Goal: Task Accomplishment & Management: Manage account settings

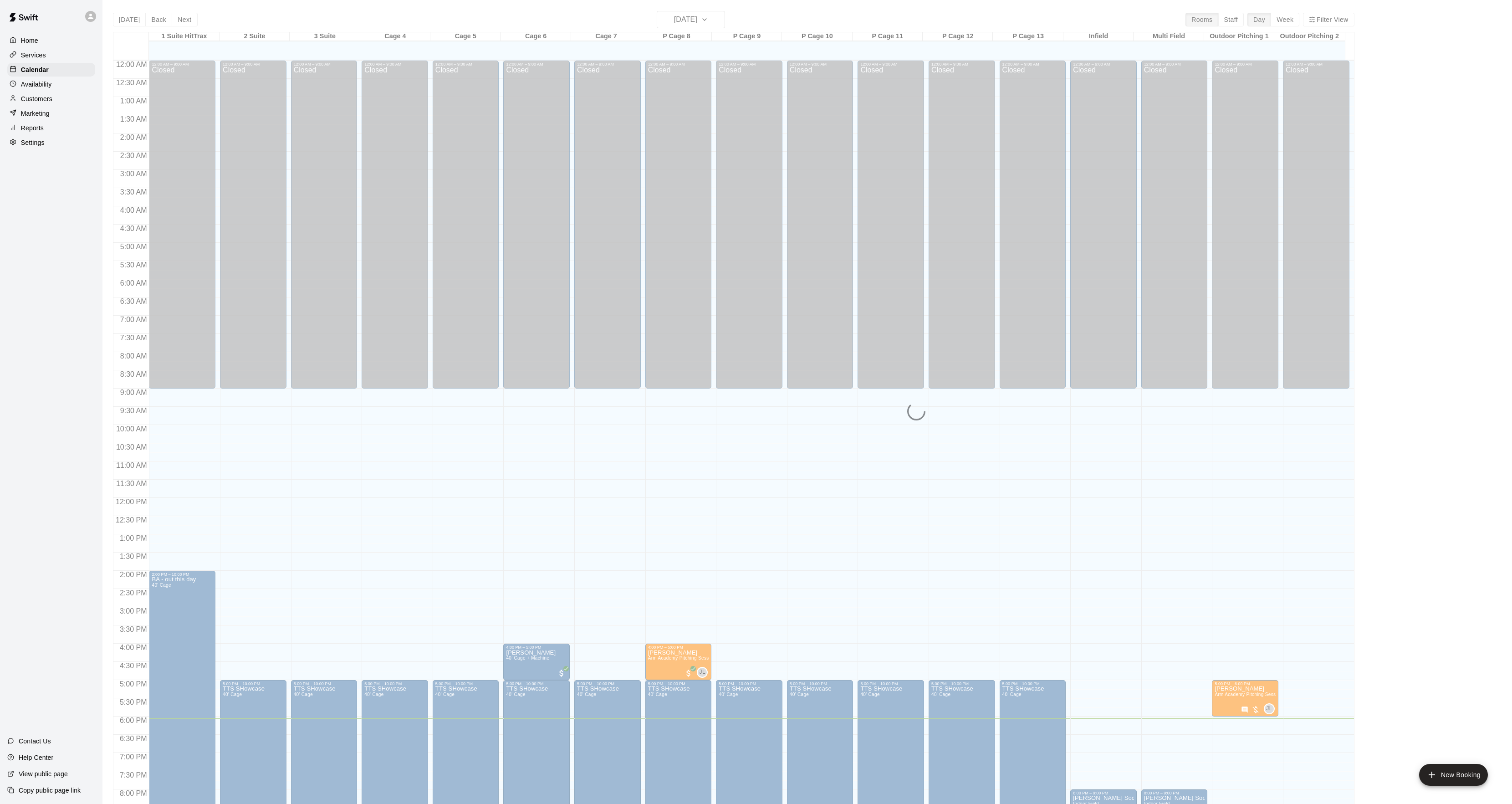
scroll to position [93, 0]
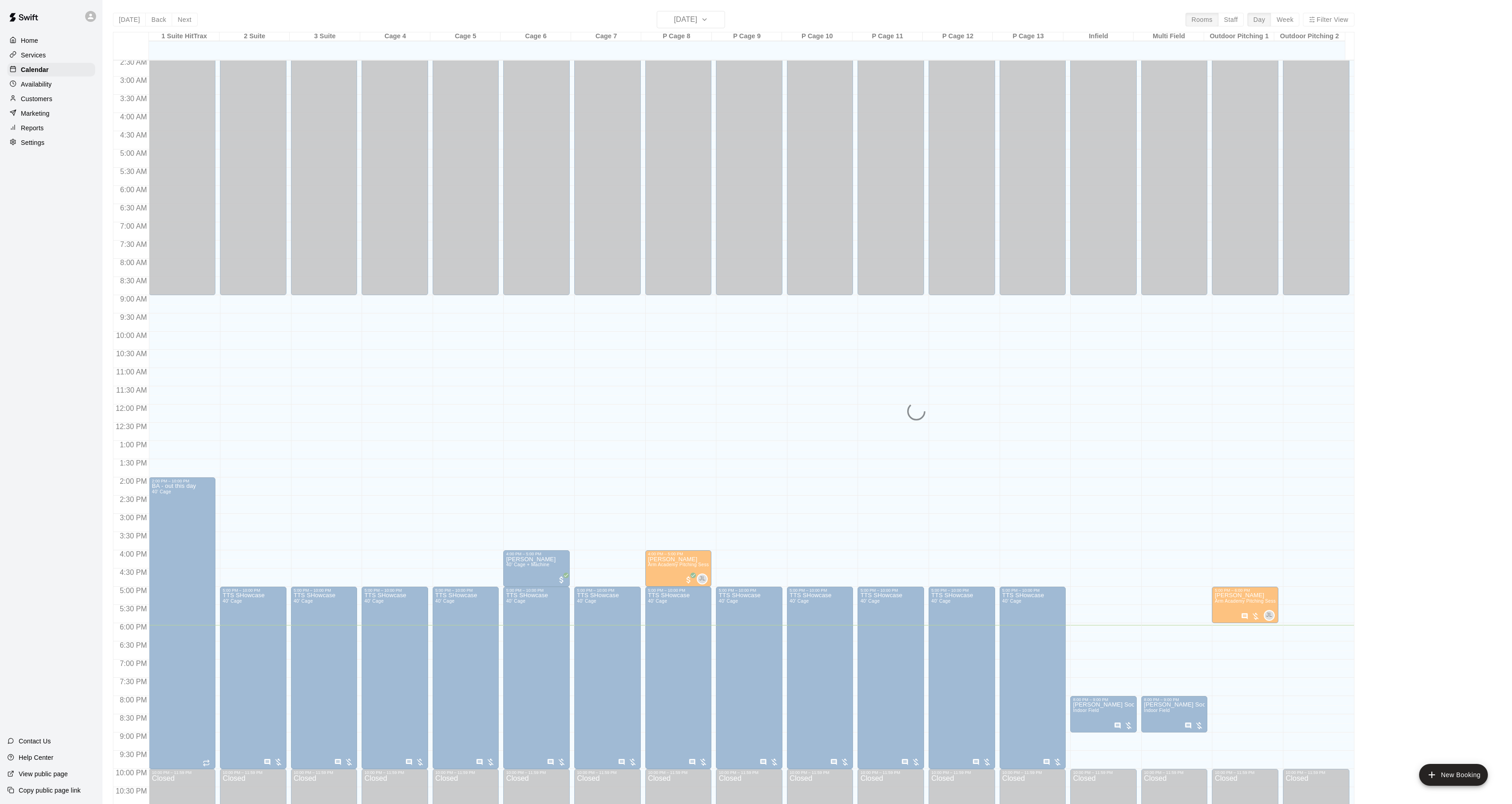
click at [678, 16] on div "[DATE] Back [DATE][DATE] Rooms Staff Day Week Filter View 1 Suite HitTrax 10 Fr…" at bounding box center [733, 412] width 1242 height 804
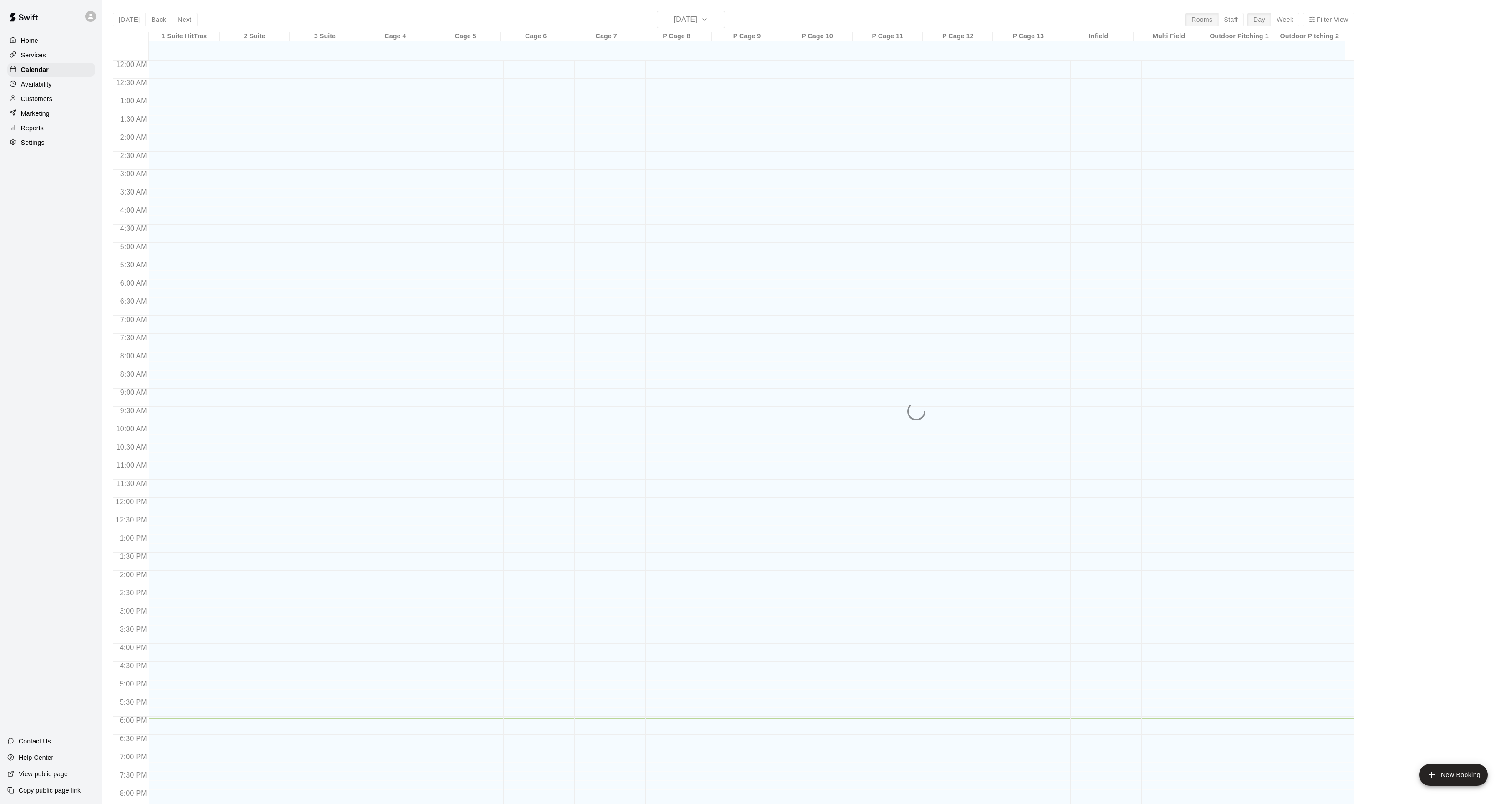
scroll to position [93, 0]
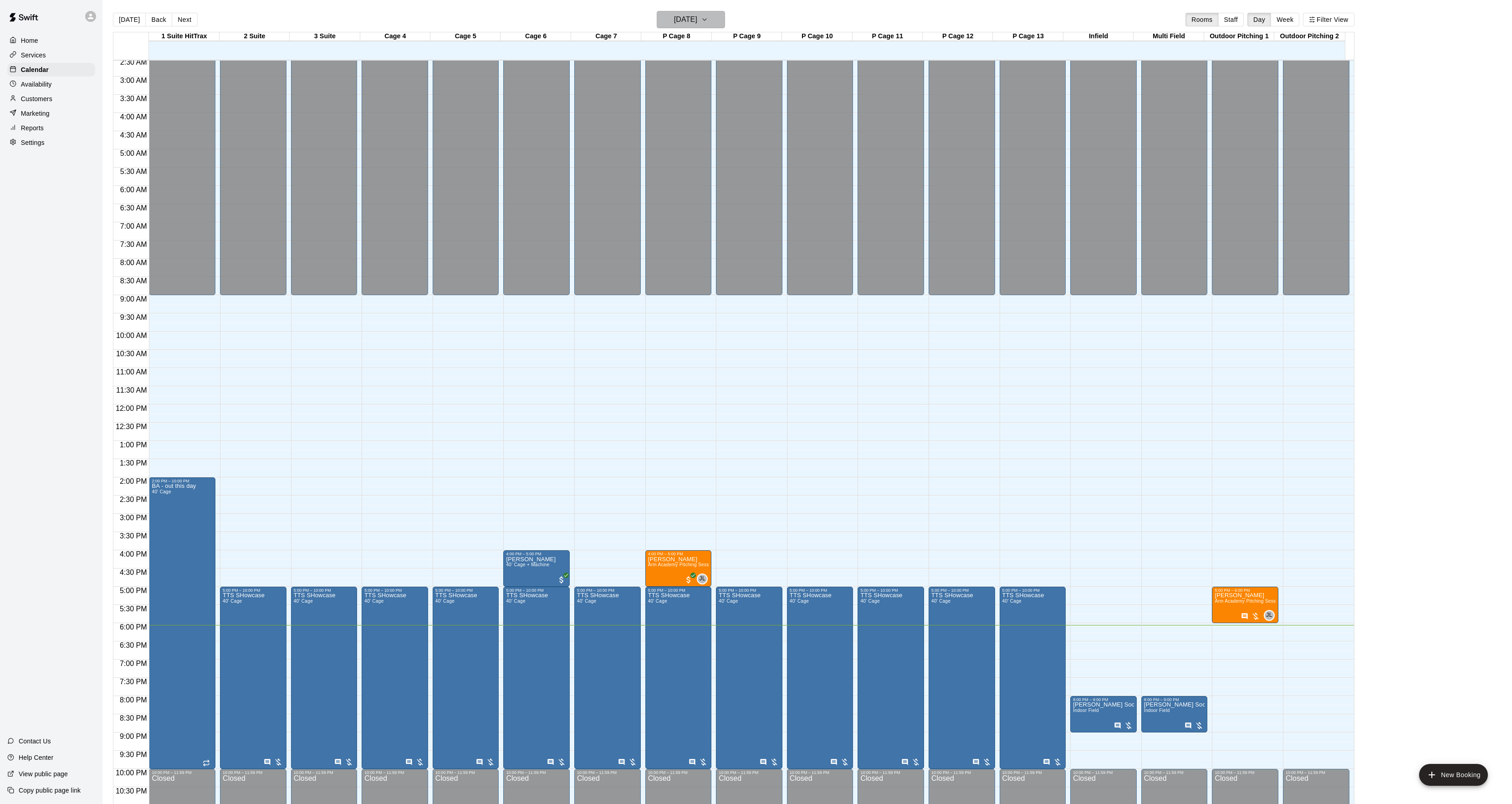
click at [692, 22] on h6 "[DATE]" at bounding box center [686, 20] width 23 height 13
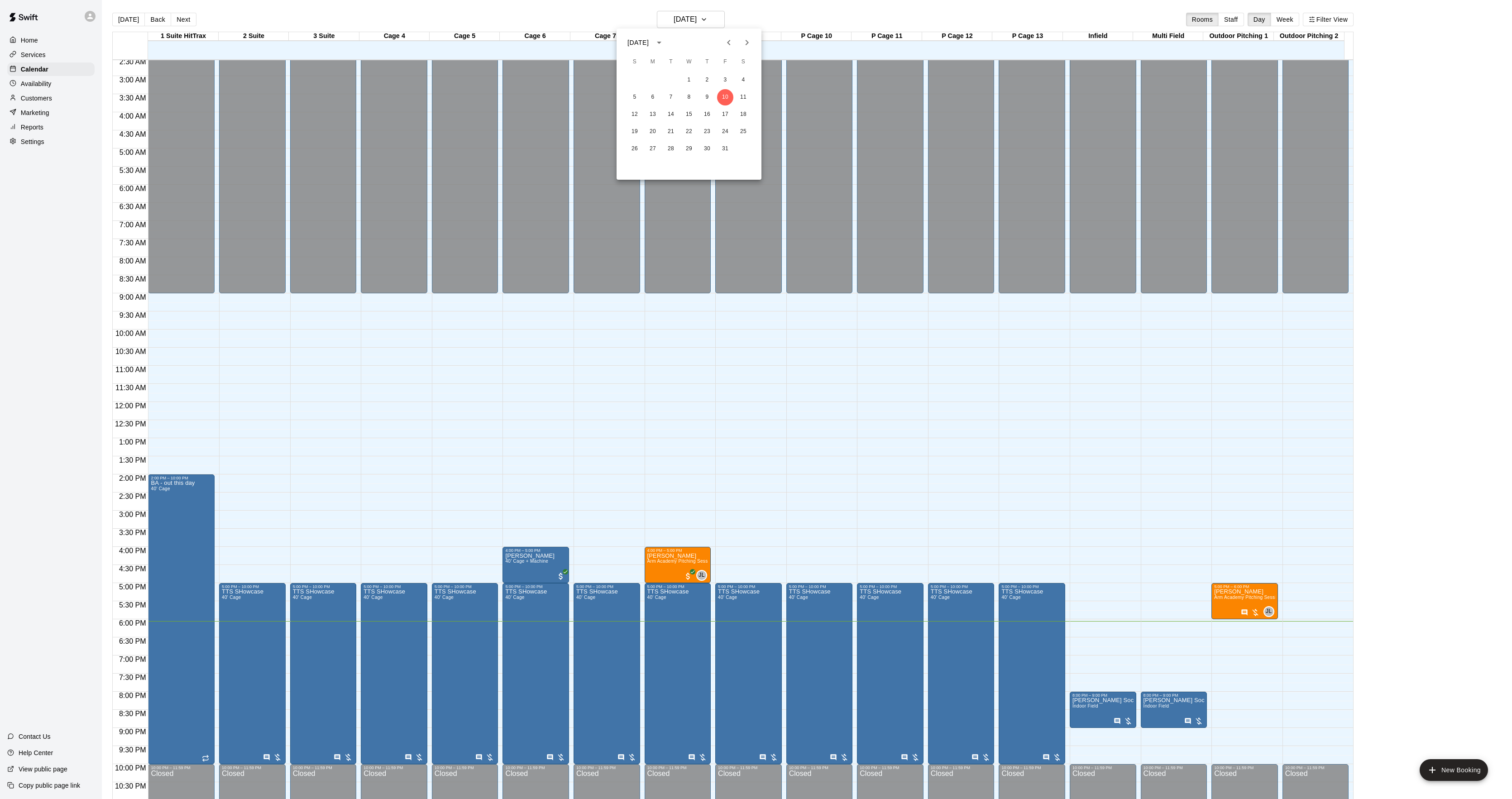
click at [743, 39] on icon "Next month" at bounding box center [747, 42] width 11 height 11
click at [745, 39] on icon "Next month" at bounding box center [747, 42] width 11 height 11
click at [724, 45] on icon "Previous month" at bounding box center [729, 42] width 11 height 11
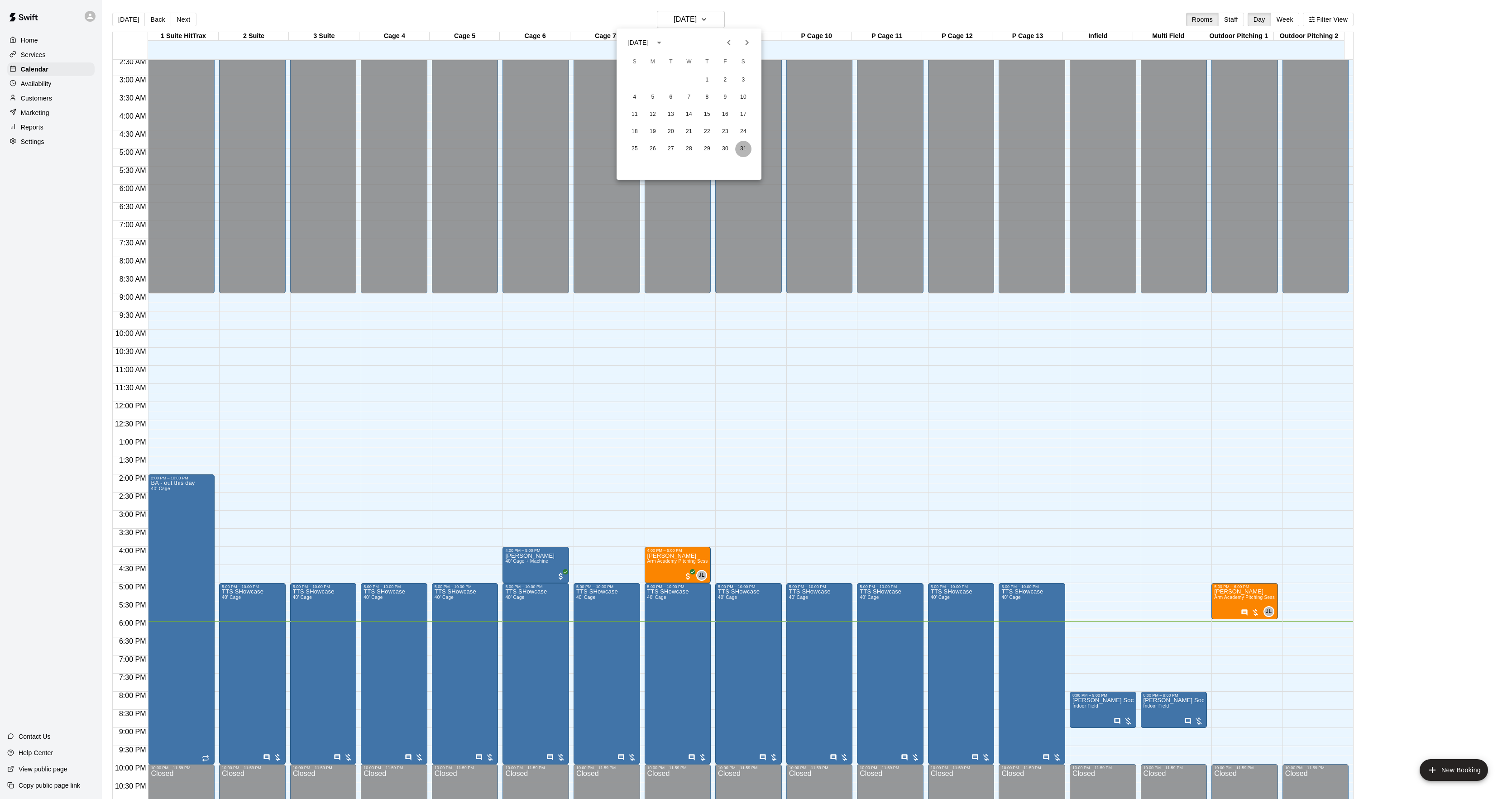
click at [743, 150] on button "31" at bounding box center [743, 149] width 16 height 16
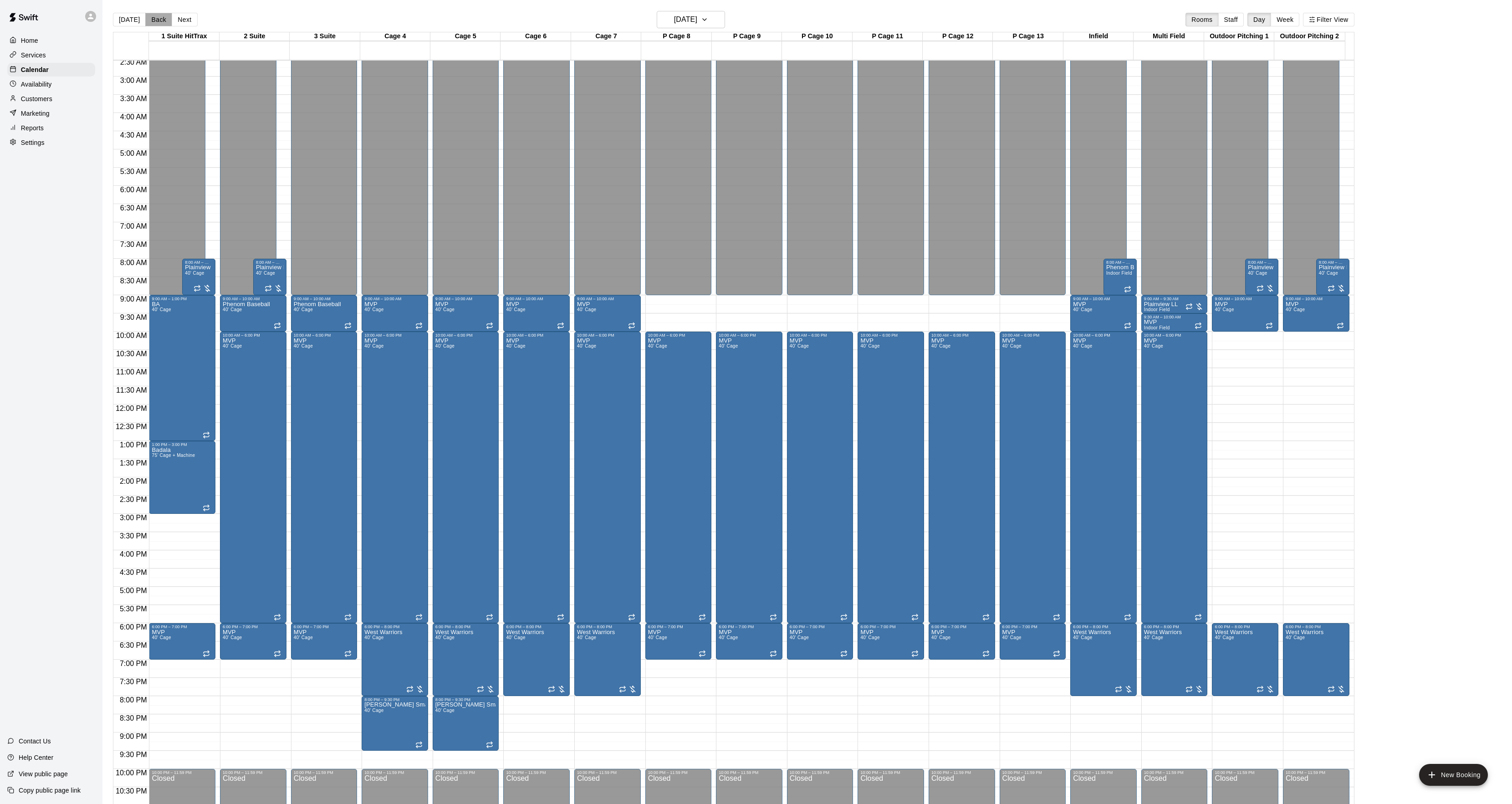
click at [166, 21] on button "Back" at bounding box center [158, 20] width 27 height 14
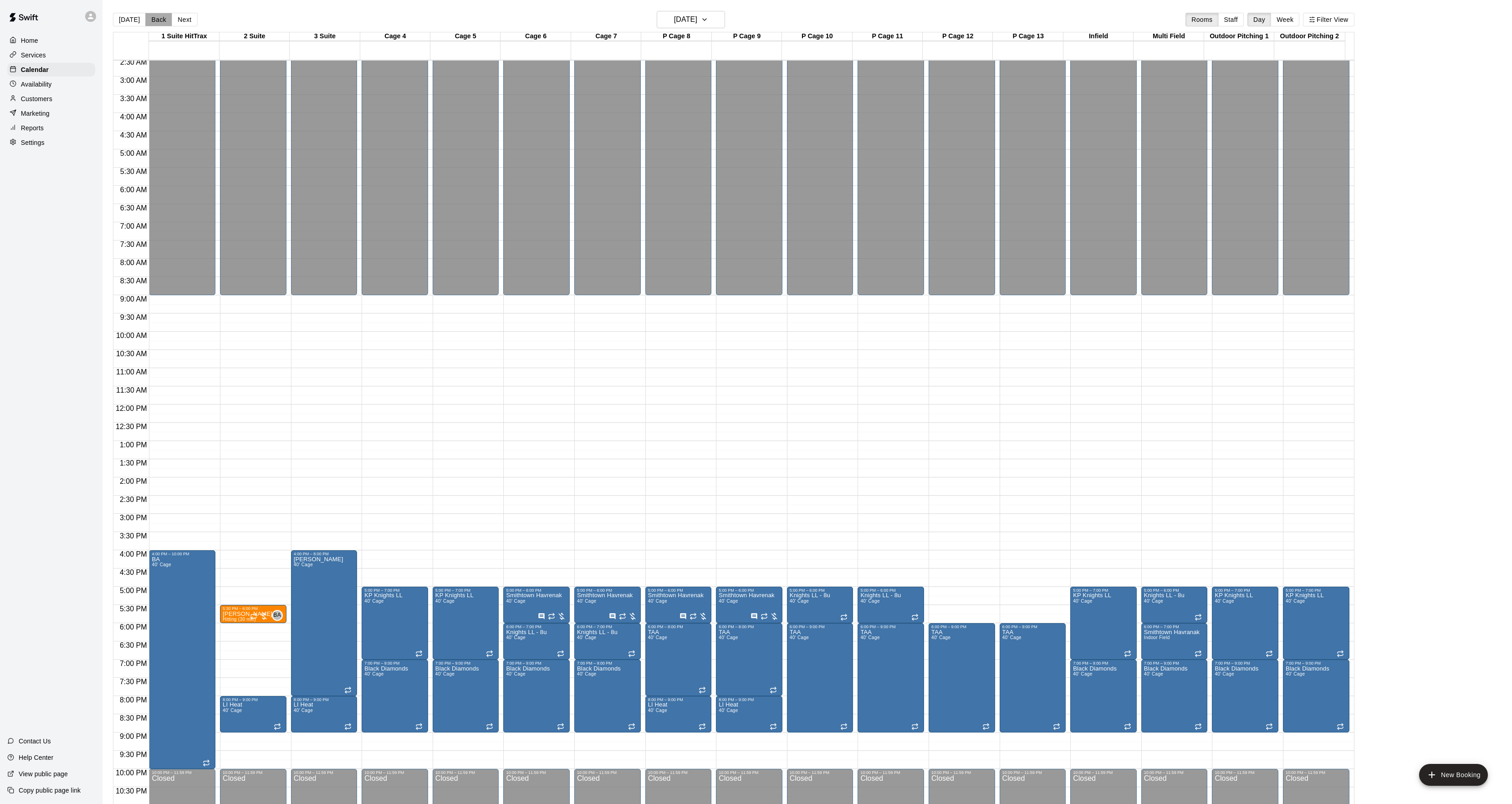
click at [156, 20] on button "Back" at bounding box center [158, 20] width 27 height 14
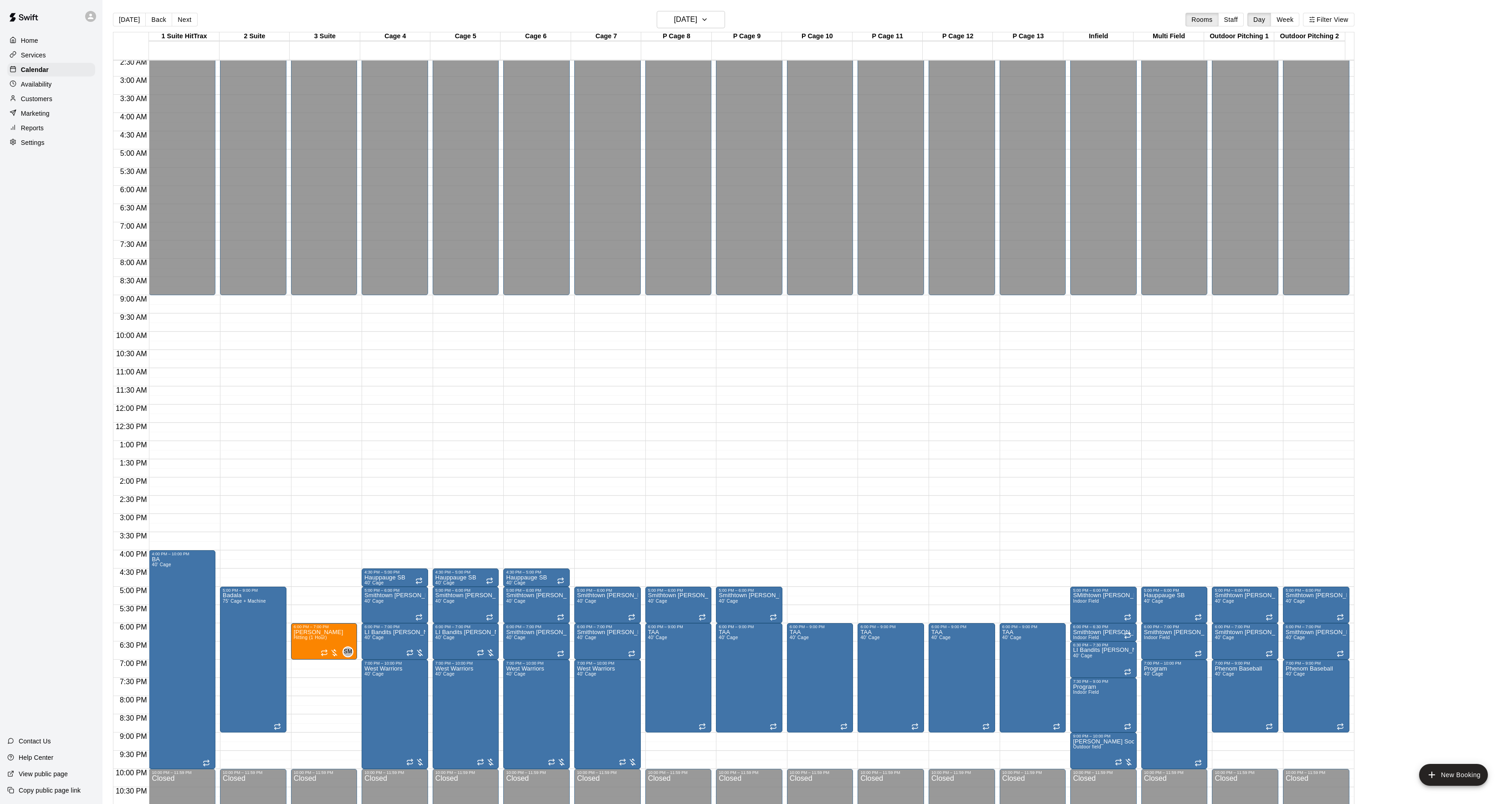
click at [155, 20] on button "Back" at bounding box center [158, 20] width 27 height 14
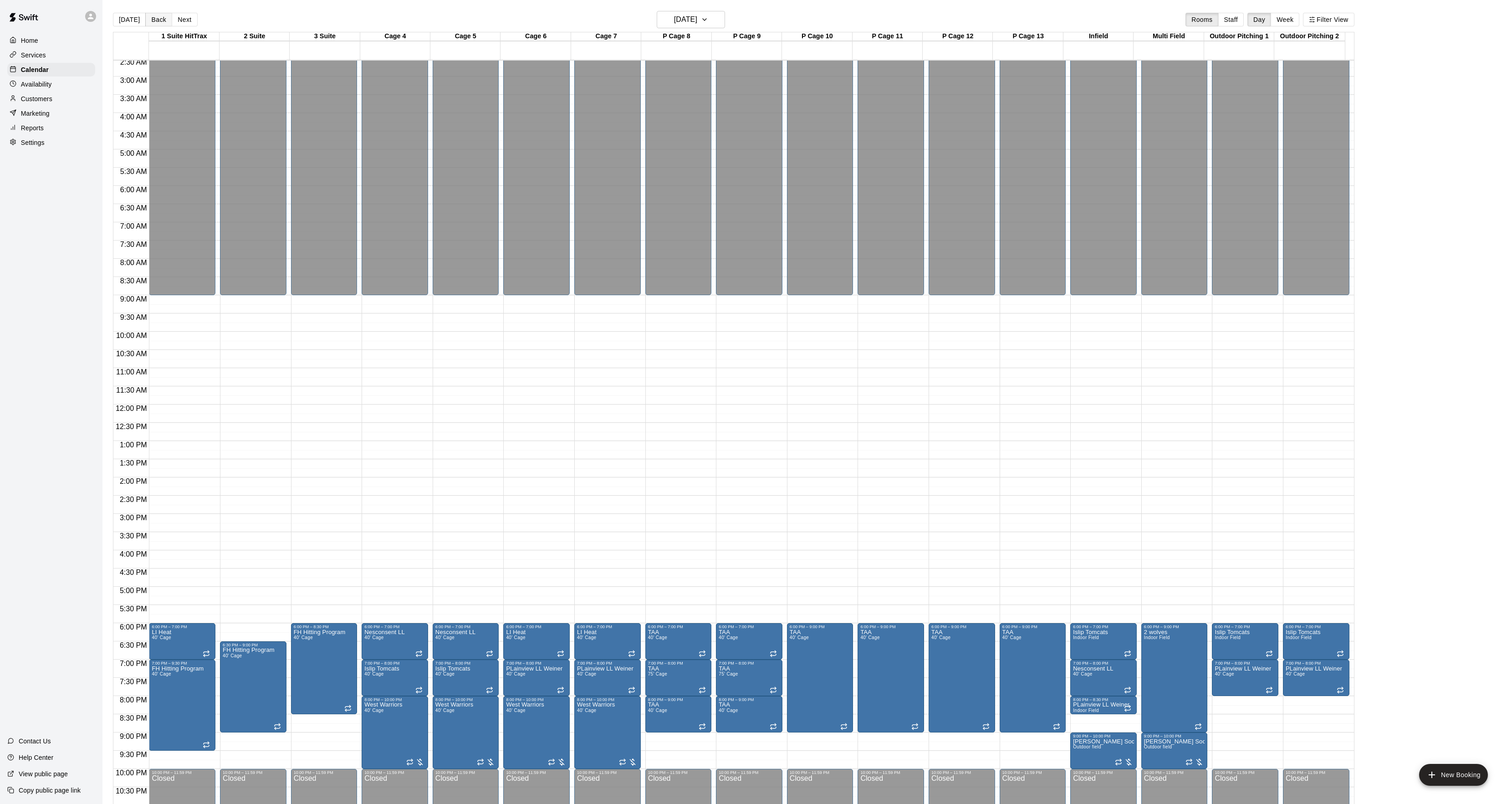
click at [161, 13] on button "Back" at bounding box center [158, 20] width 27 height 14
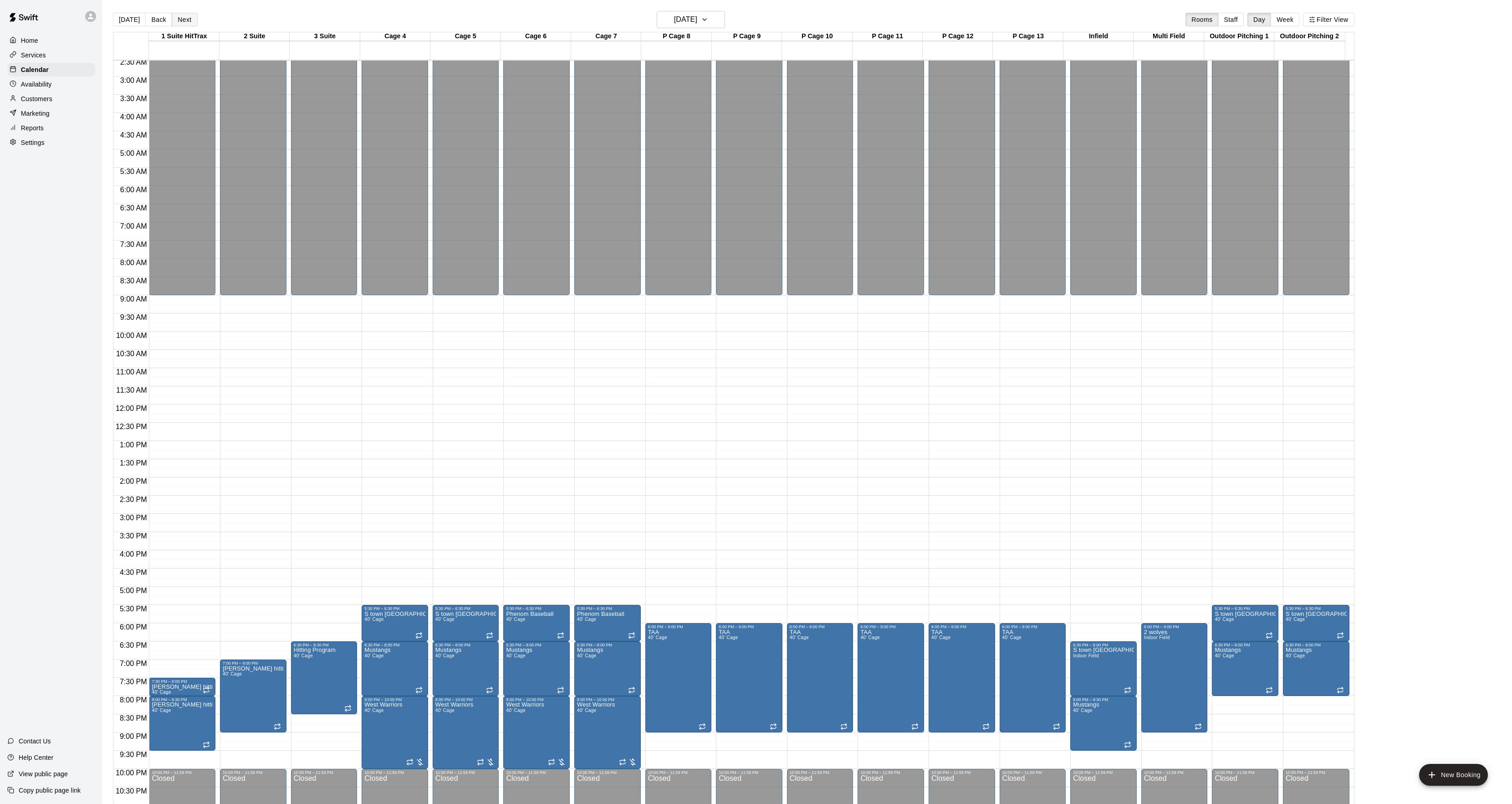
click at [188, 22] on button "Next" at bounding box center [184, 20] width 25 height 14
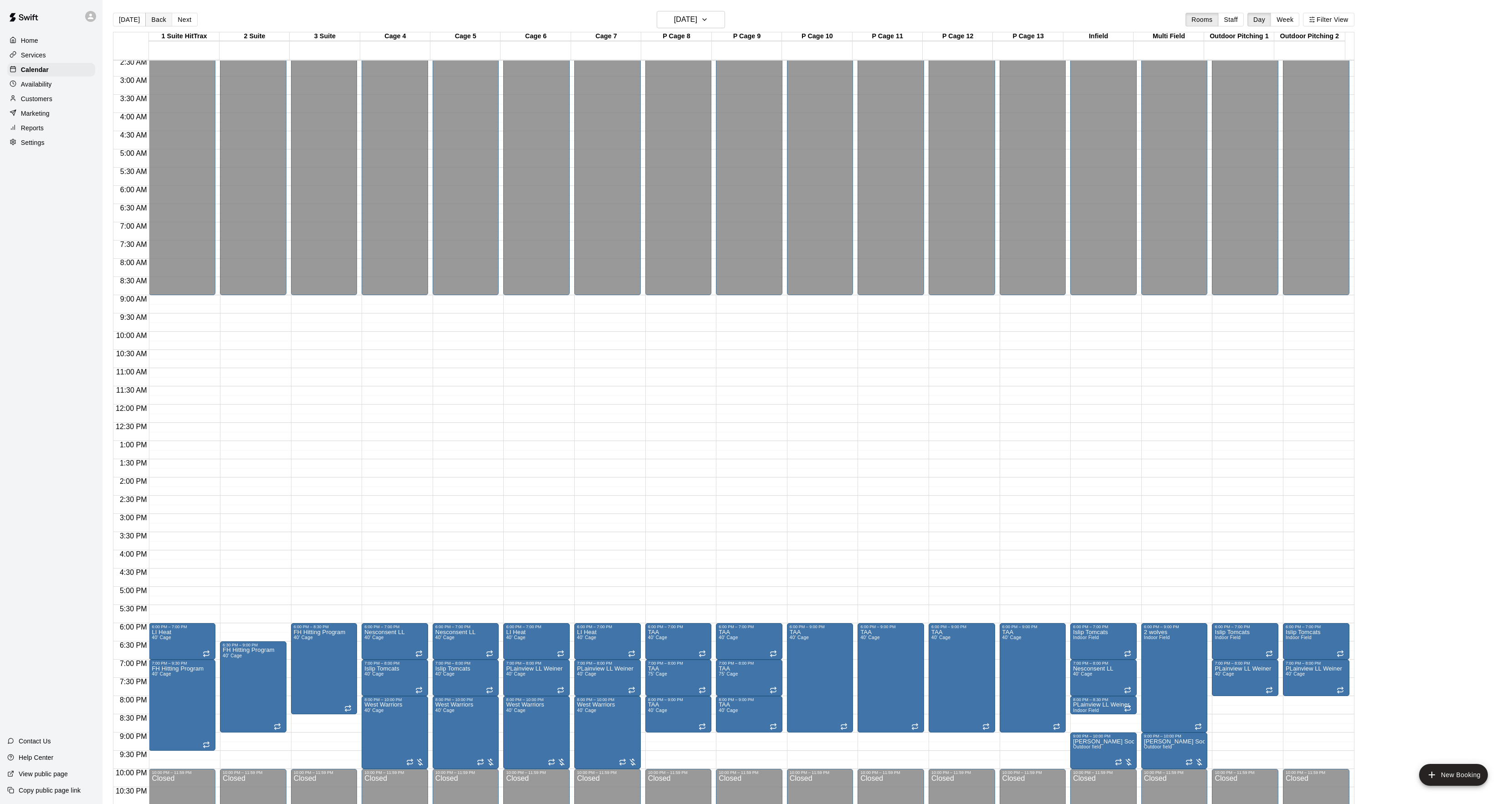
click at [152, 20] on button "Back" at bounding box center [158, 20] width 27 height 14
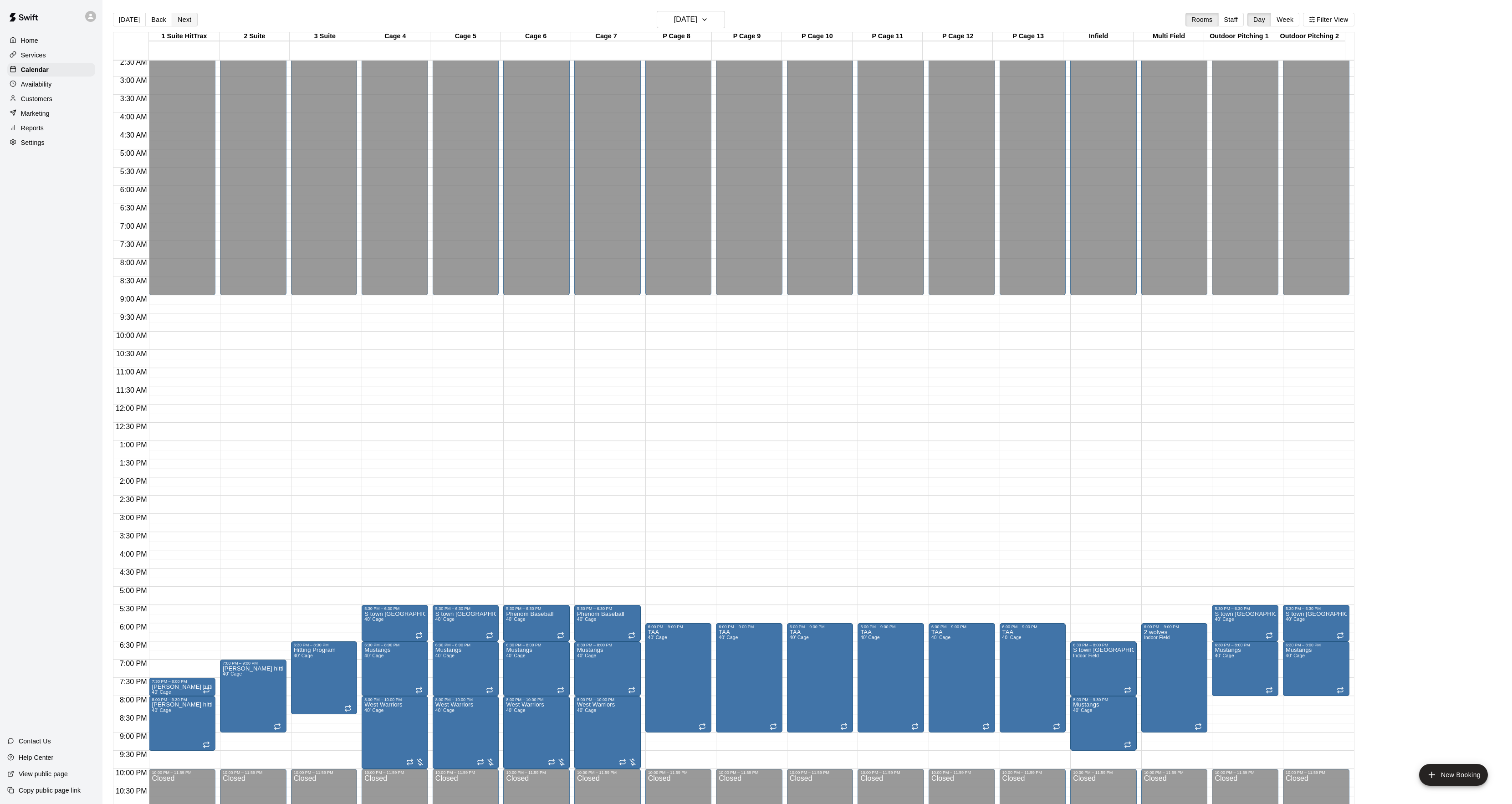
click at [179, 17] on button "Next" at bounding box center [184, 20] width 25 height 14
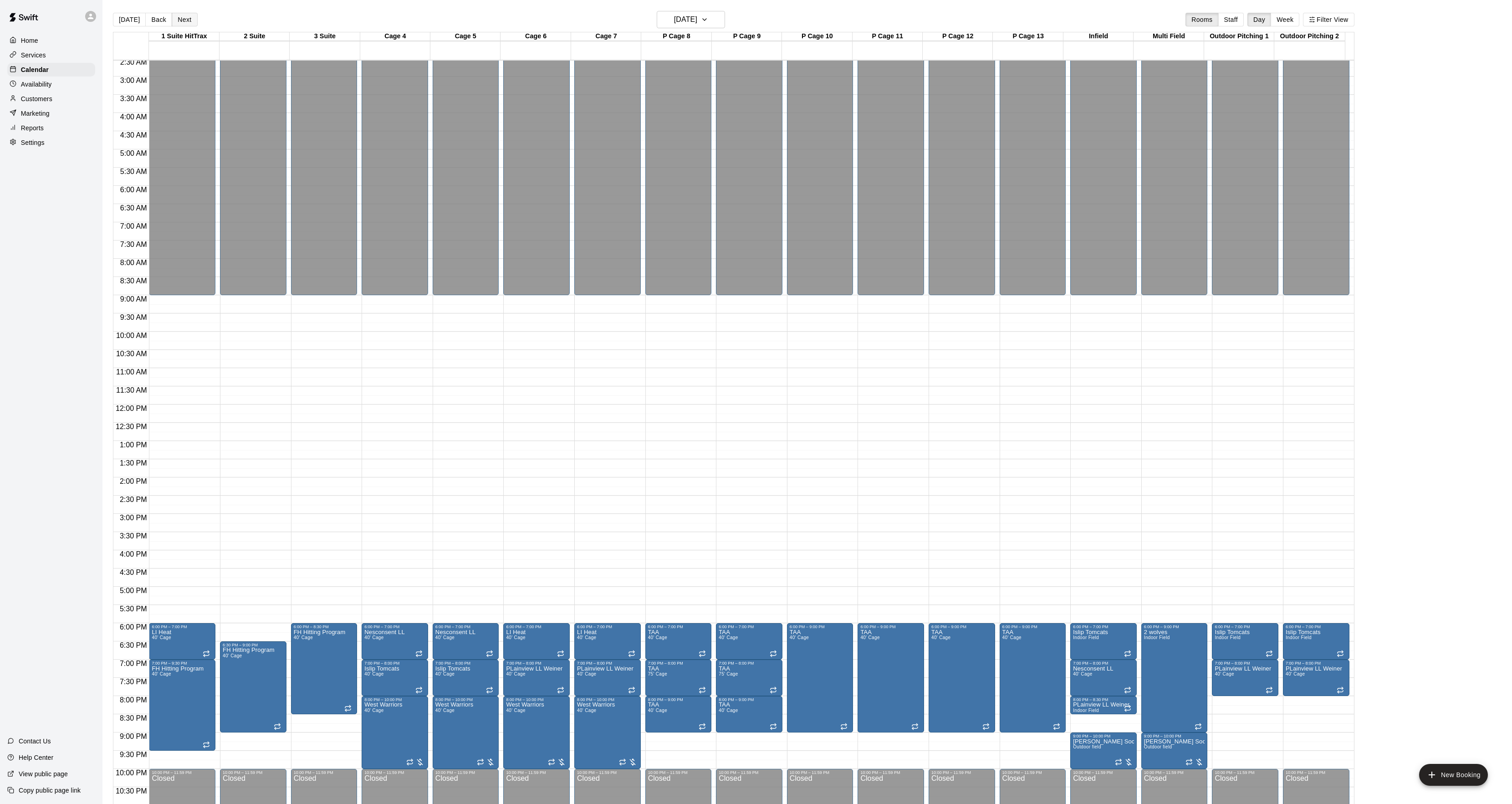
click at [179, 17] on button "Next" at bounding box center [184, 20] width 25 height 14
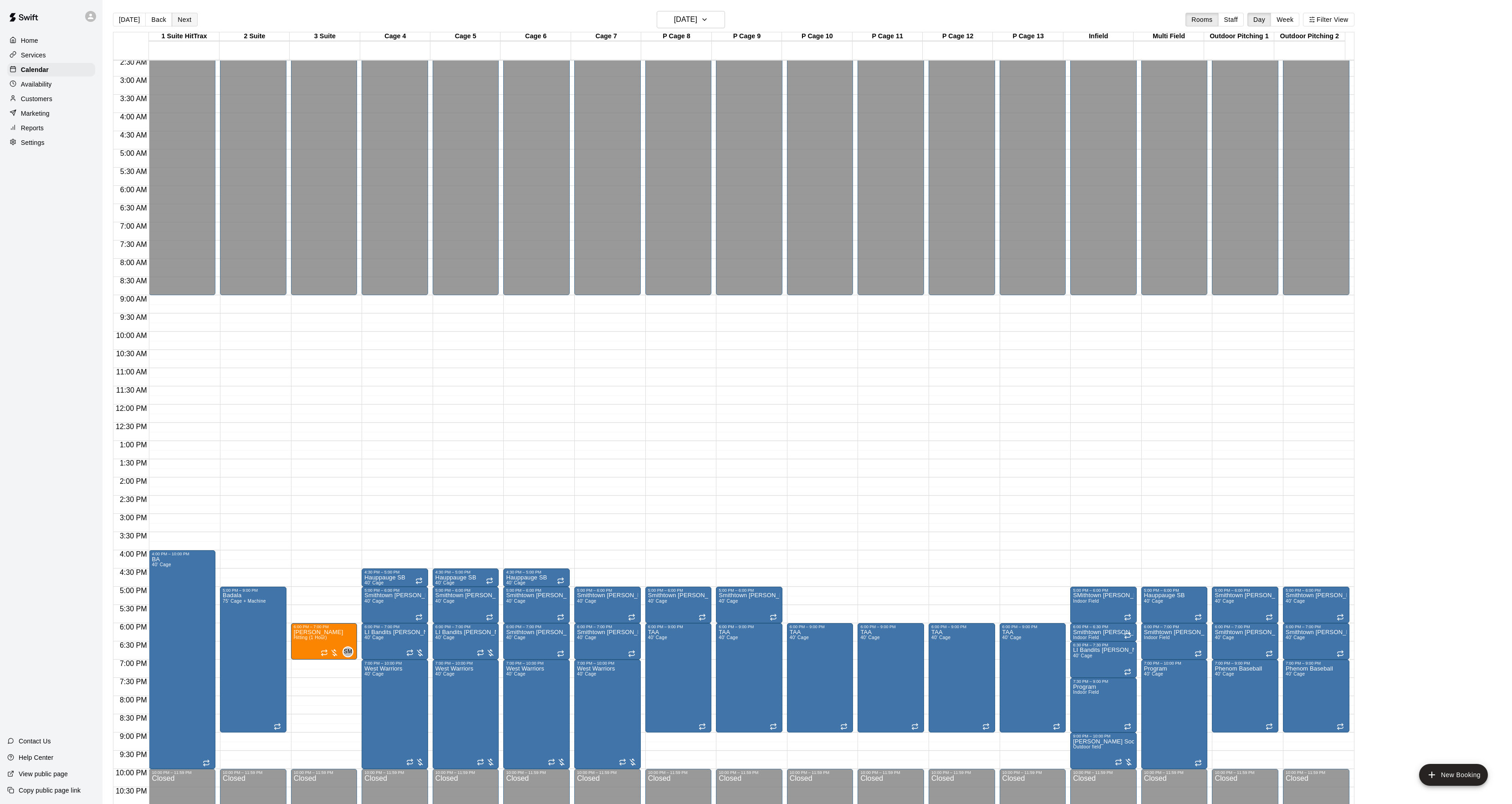
click at [179, 17] on button "Next" at bounding box center [184, 20] width 25 height 14
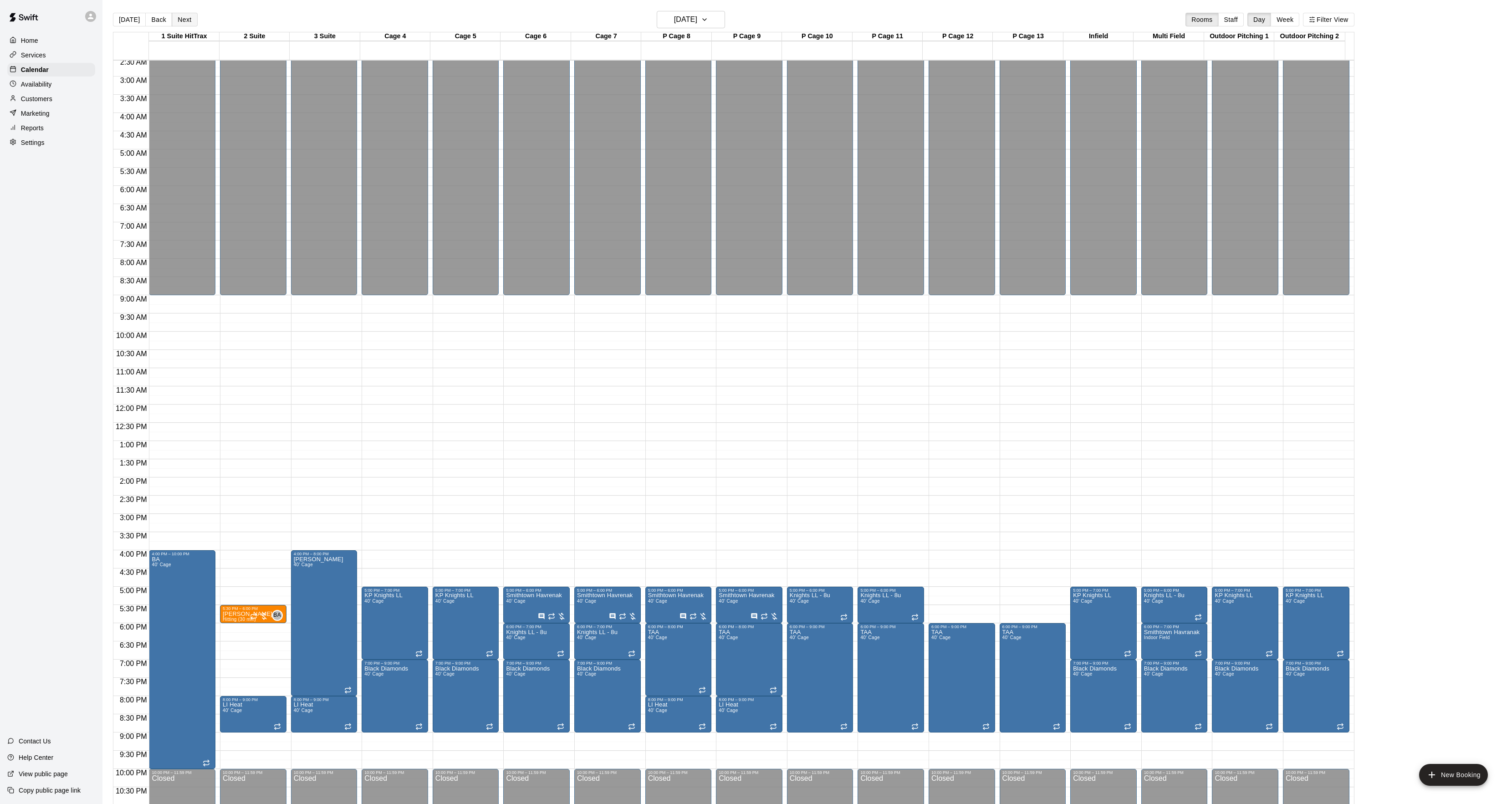
click at [179, 17] on button "Next" at bounding box center [184, 20] width 25 height 14
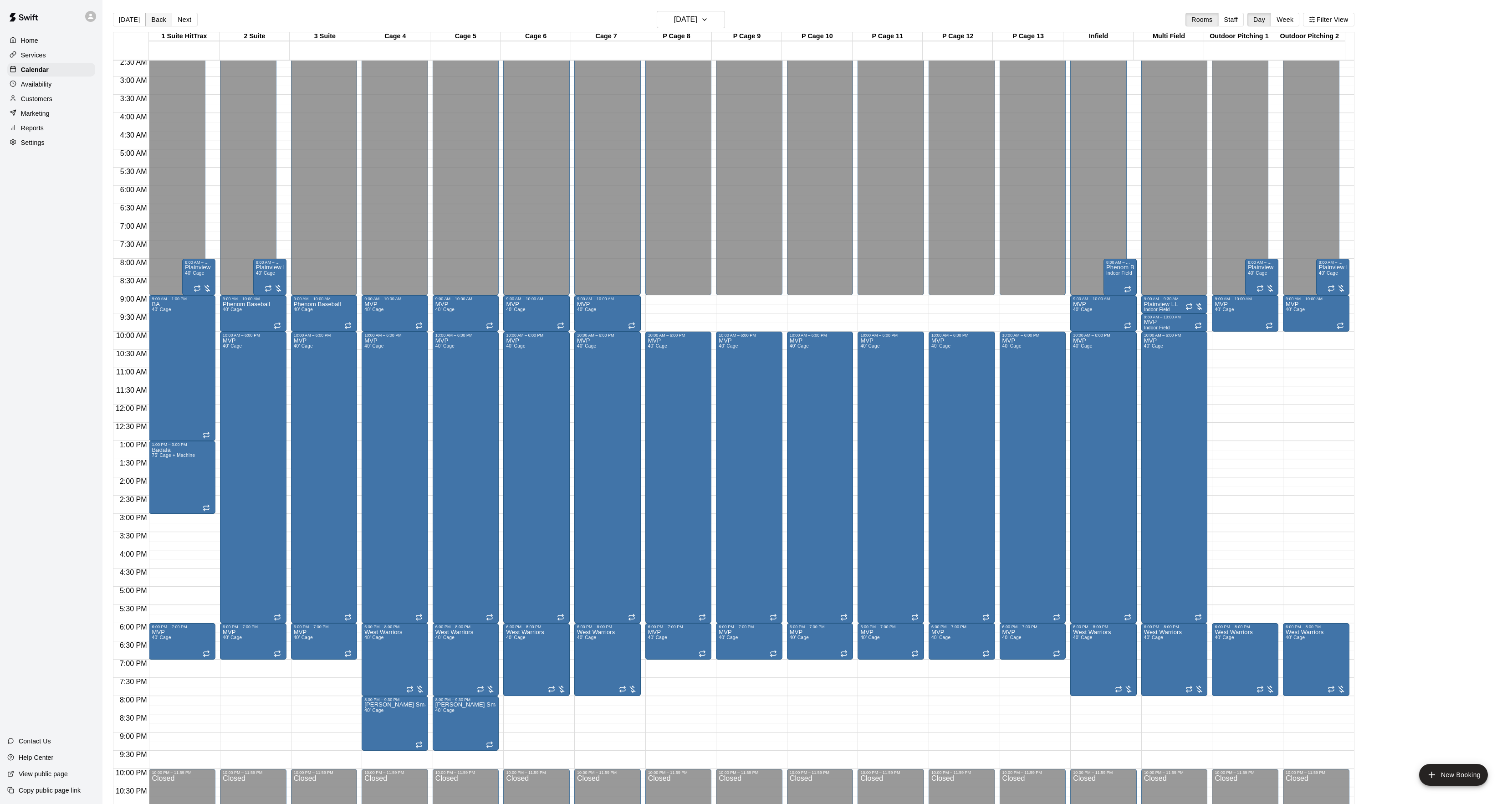
click at [159, 27] on div "Today Back Next Saturday Jan 31 Rooms Staff Day Week Filter View" at bounding box center [733, 21] width 1242 height 21
drag, startPoint x: 139, startPoint y: 14, endPoint x: 154, endPoint y: 20, distance: 16.2
click at [139, 15] on button "[DATE]" at bounding box center [129, 20] width 33 height 14
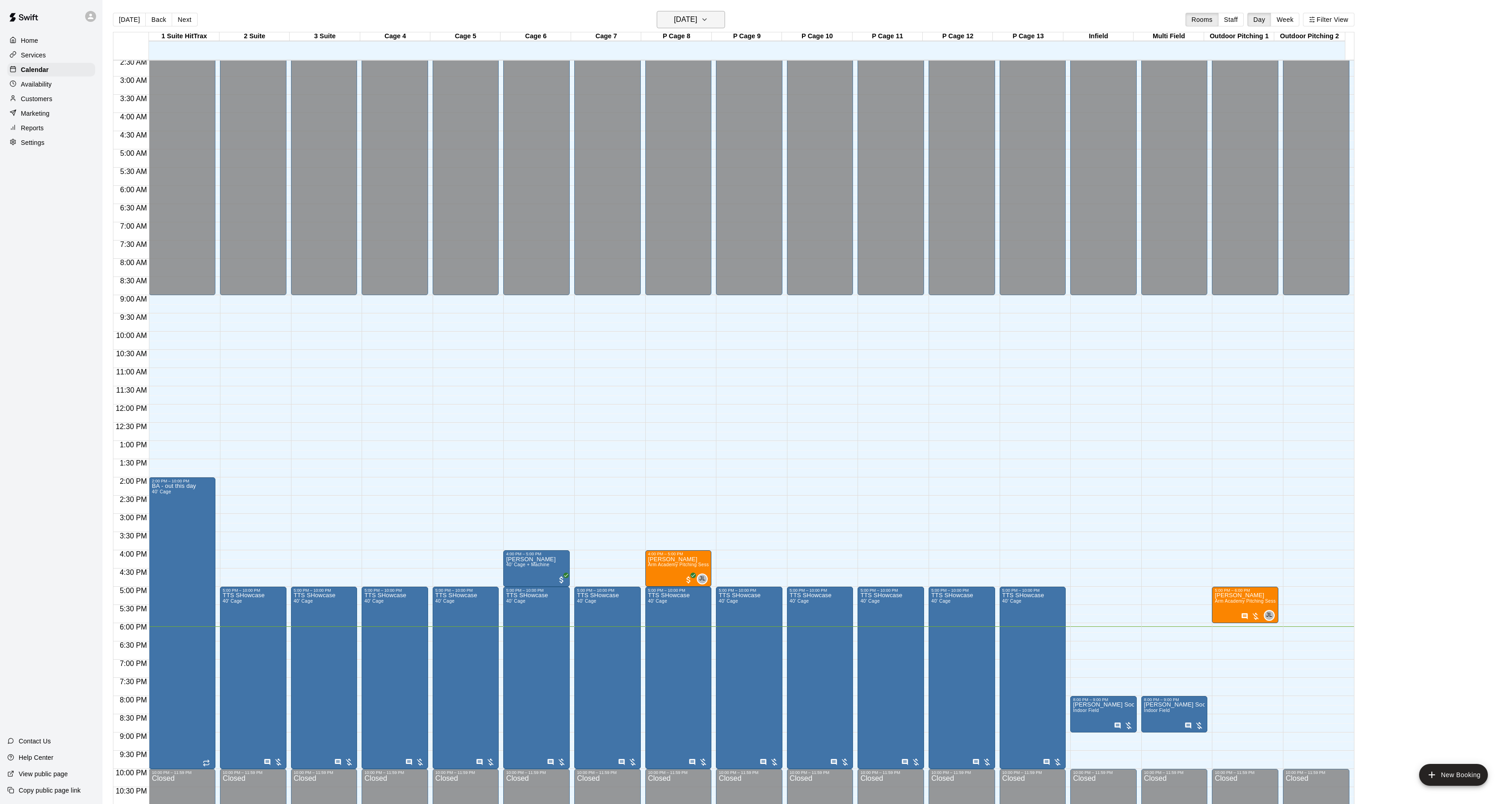
click at [697, 19] on h6 "[DATE]" at bounding box center [686, 20] width 23 height 13
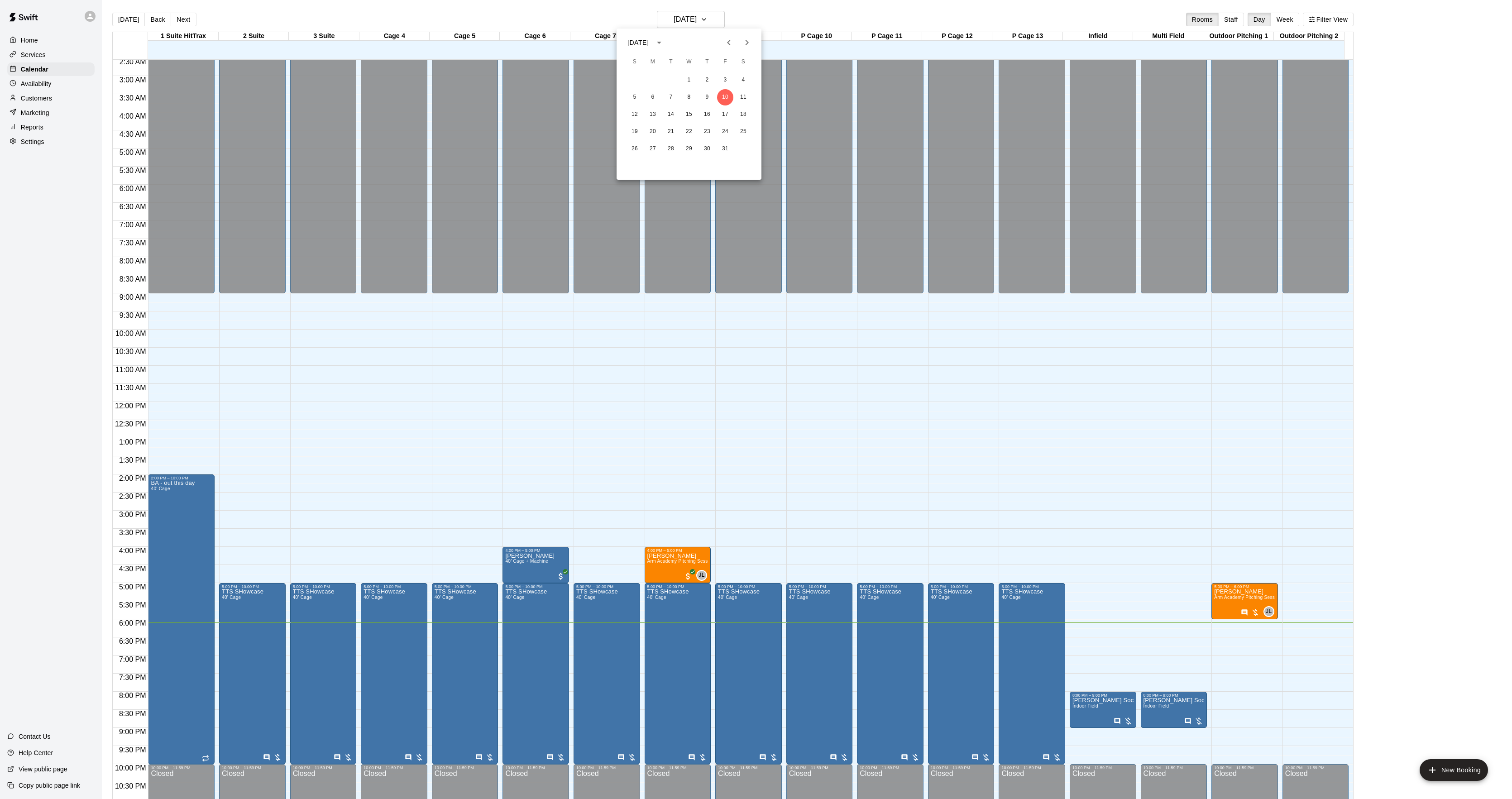
click at [749, 45] on icon "Next month" at bounding box center [747, 42] width 11 height 11
drag, startPoint x: 652, startPoint y: 135, endPoint x: 653, endPoint y: 142, distance: 7.1
click at [653, 142] on div "1 2 3 4 5 6 7 8 9 10 11 12 13 14 15 16 17 18 19 20 21 22 23 24 25 26 27 28 29 3…" at bounding box center [689, 114] width 145 height 87
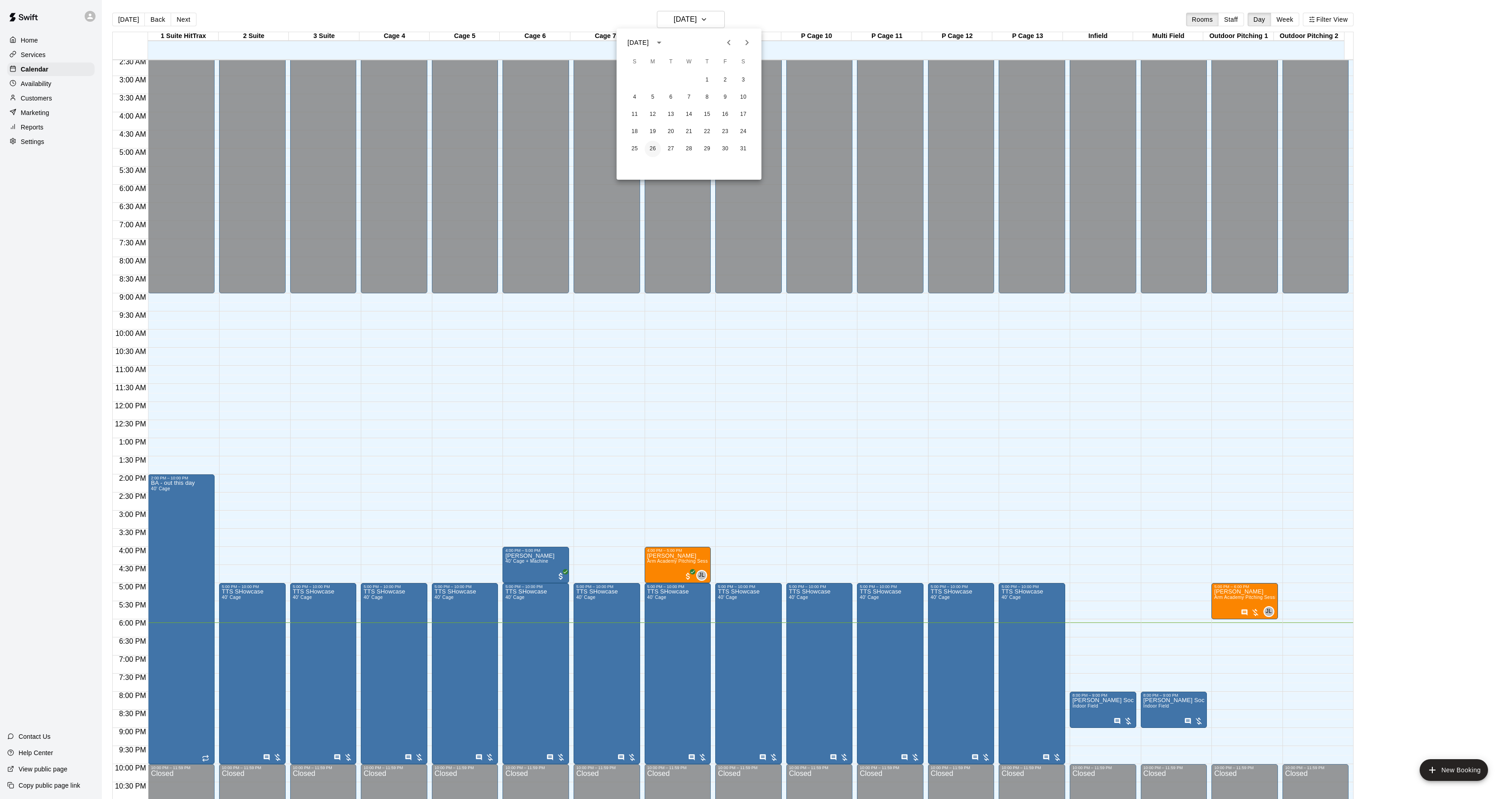
click at [653, 142] on button "26" at bounding box center [653, 149] width 16 height 16
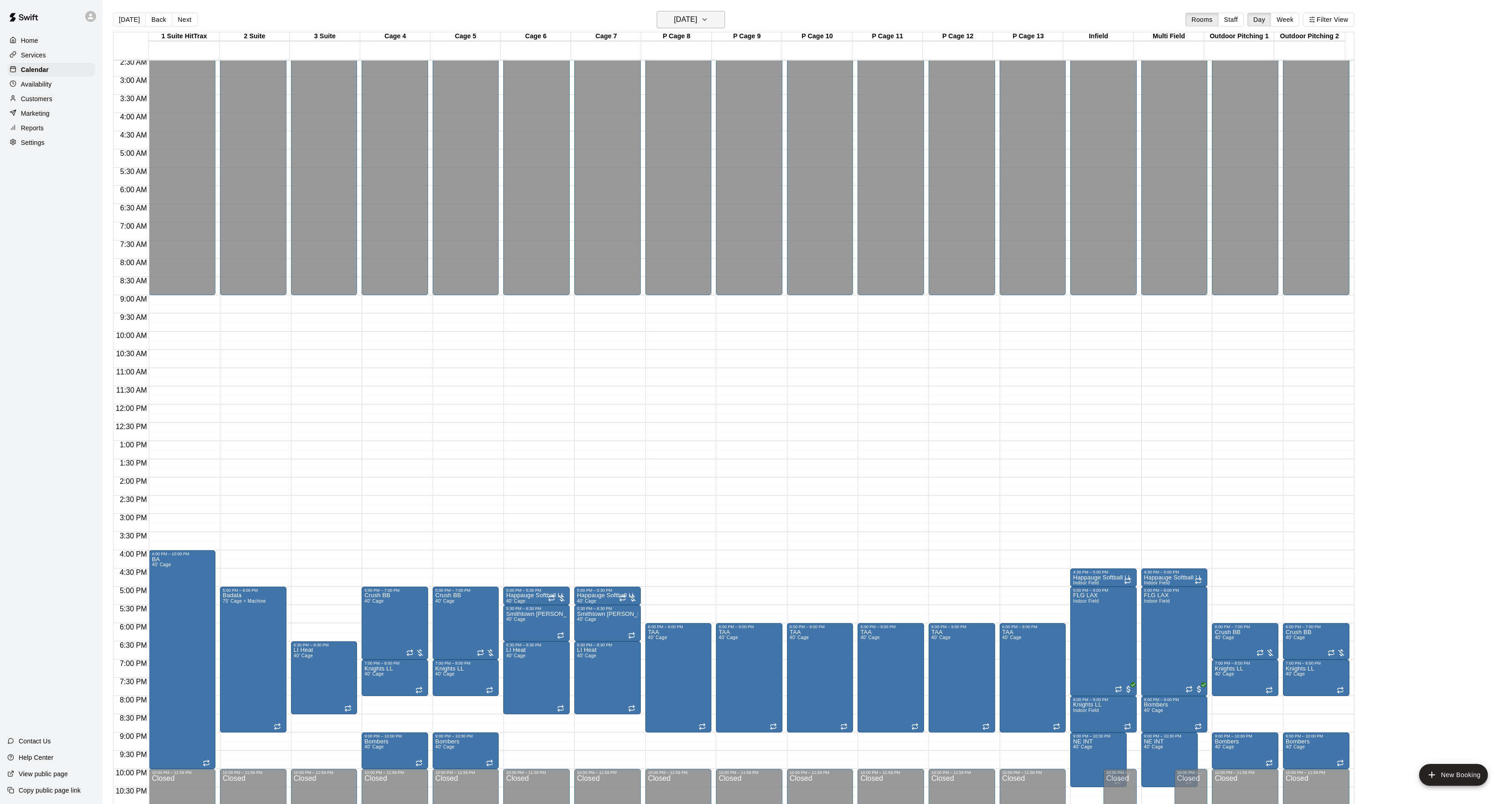
click at [714, 20] on button "Monday Jan 26" at bounding box center [691, 19] width 69 height 17
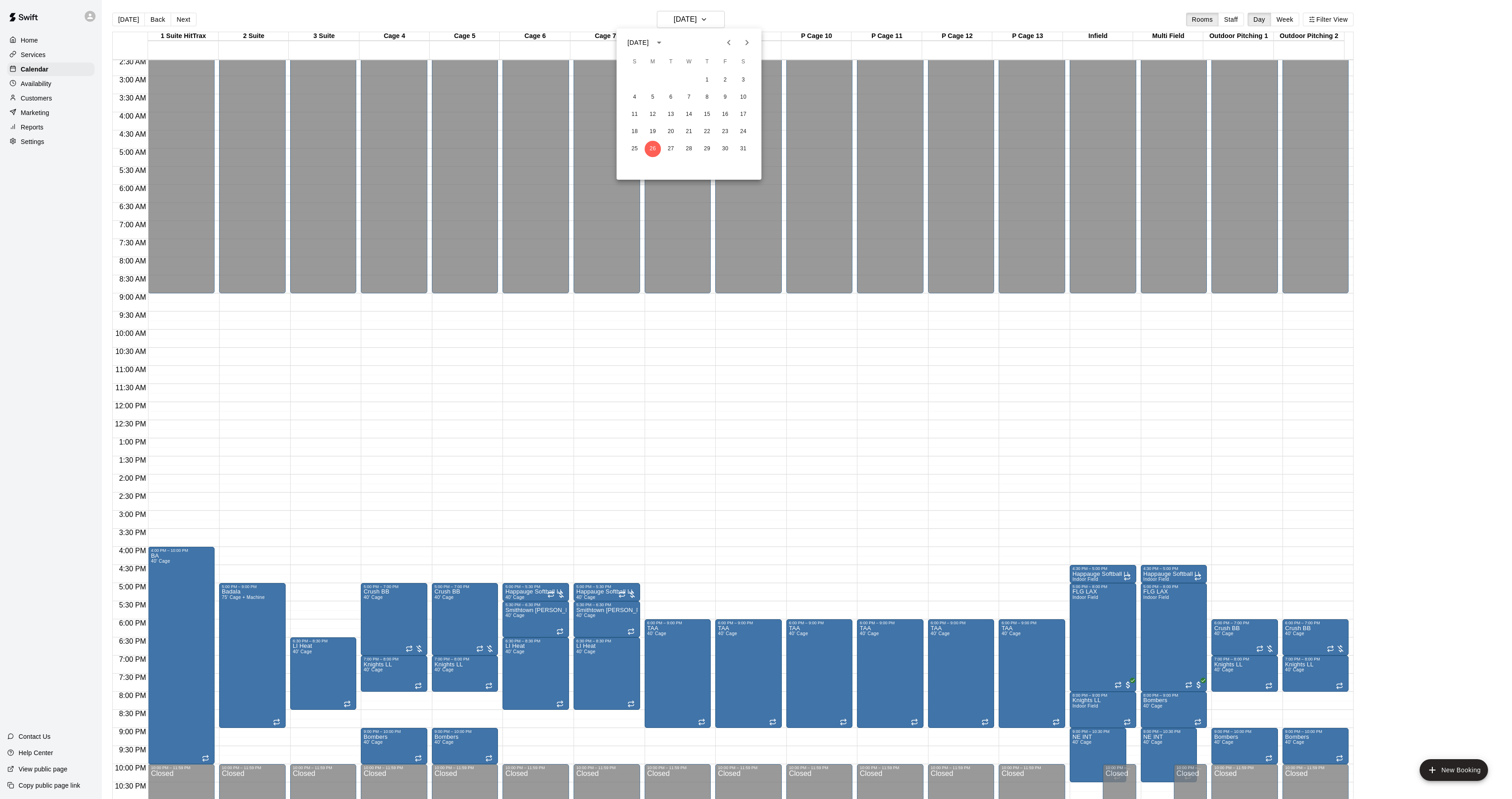
click at [747, 34] on button "Next month" at bounding box center [747, 42] width 18 height 18
click at [729, 37] on icon "Previous month" at bounding box center [729, 42] width 11 height 11
click at [736, 32] on div "March 2026 S M T W T F S 1 2 3 4 5 6 7 8 9 10 11 12 13 14 15 16 17 18 19 20 21 …" at bounding box center [689, 104] width 145 height 151
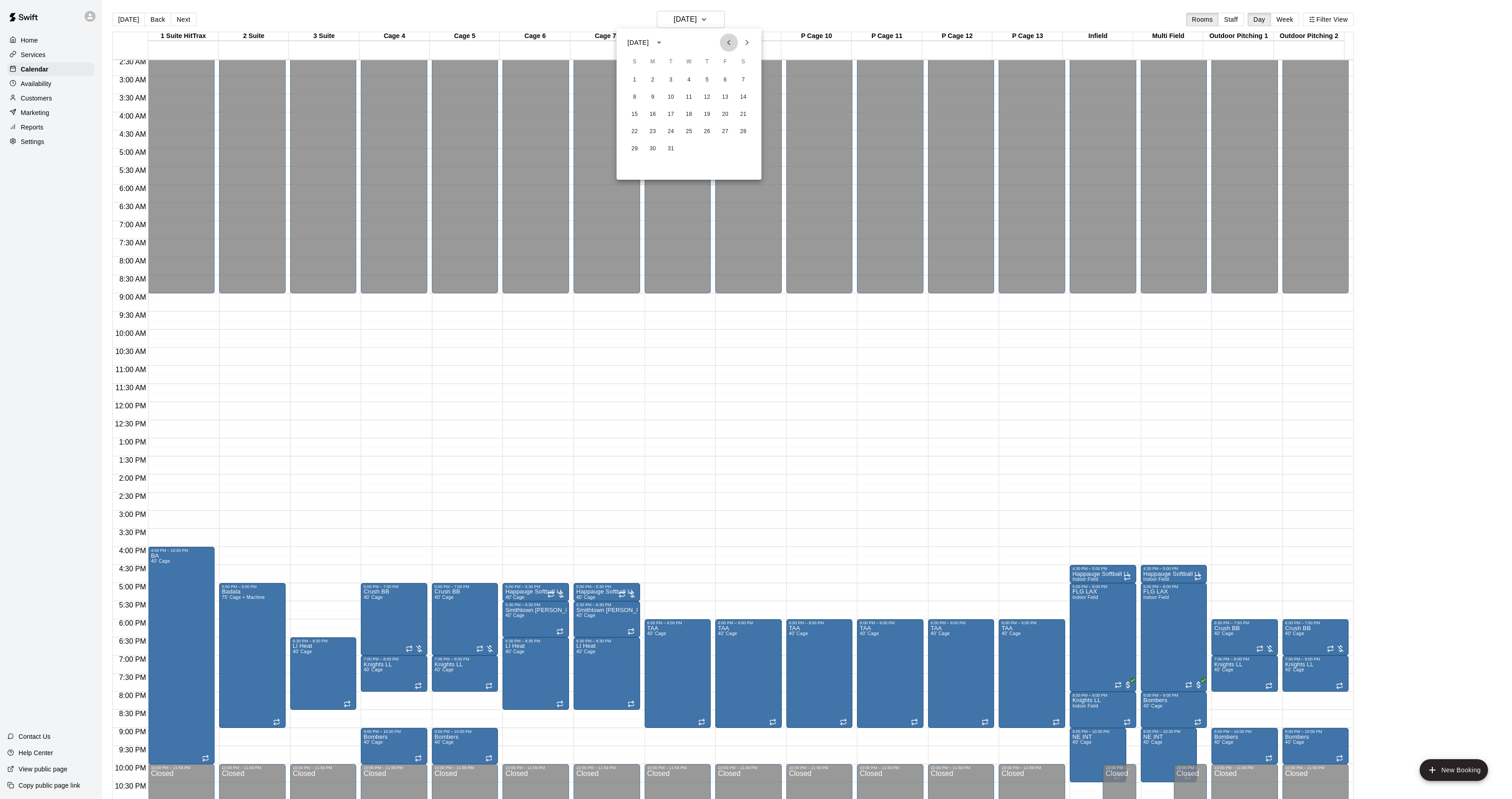
click at [734, 41] on icon "Previous month" at bounding box center [729, 42] width 11 height 11
click at [740, 44] on button "Next month" at bounding box center [747, 42] width 18 height 18
click at [728, 45] on icon "Previous month" at bounding box center [729, 42] width 11 height 11
click at [742, 148] on button "31" at bounding box center [743, 149] width 16 height 16
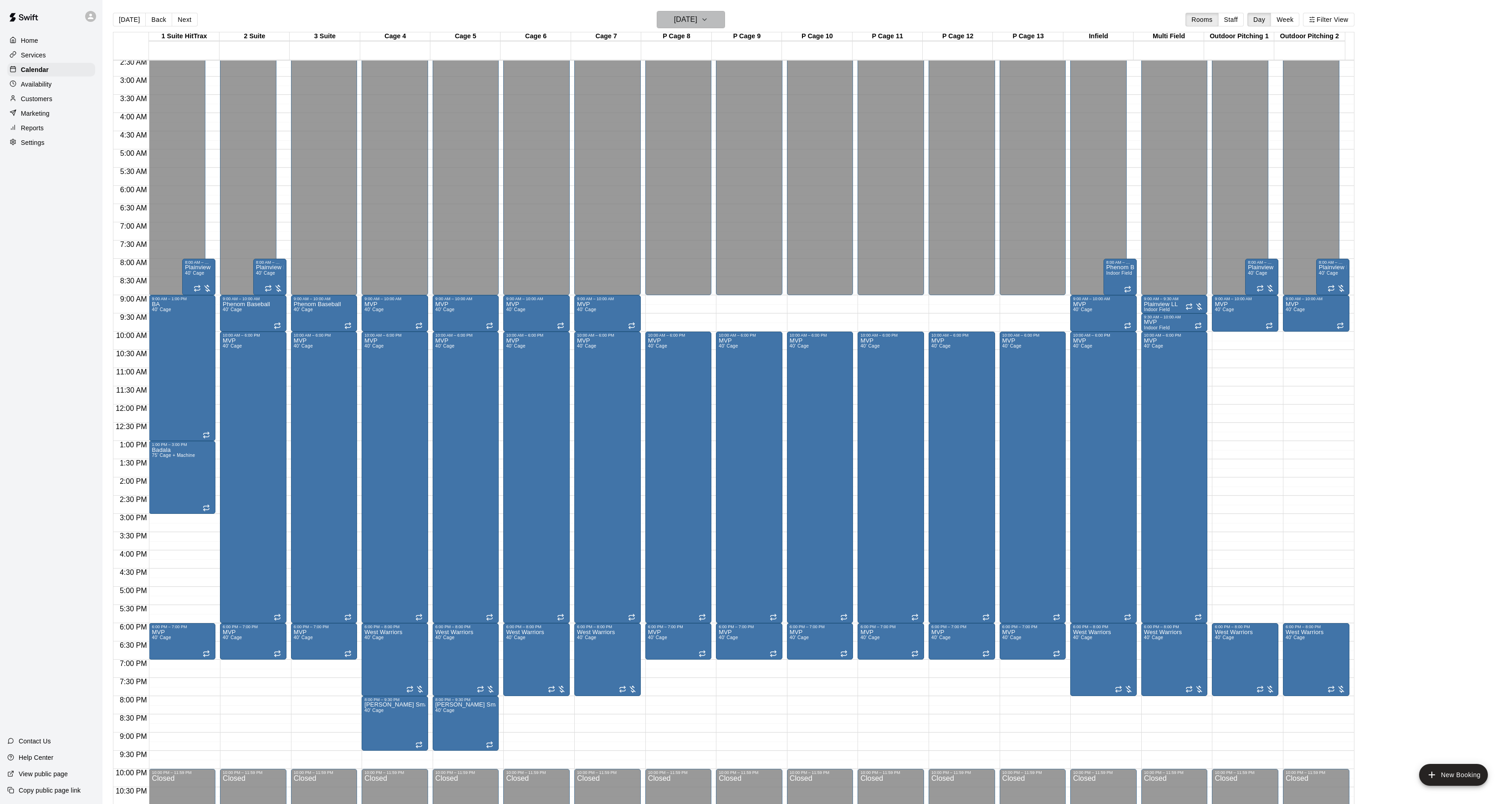
click at [722, 25] on button "Saturday Jan 31" at bounding box center [691, 19] width 69 height 17
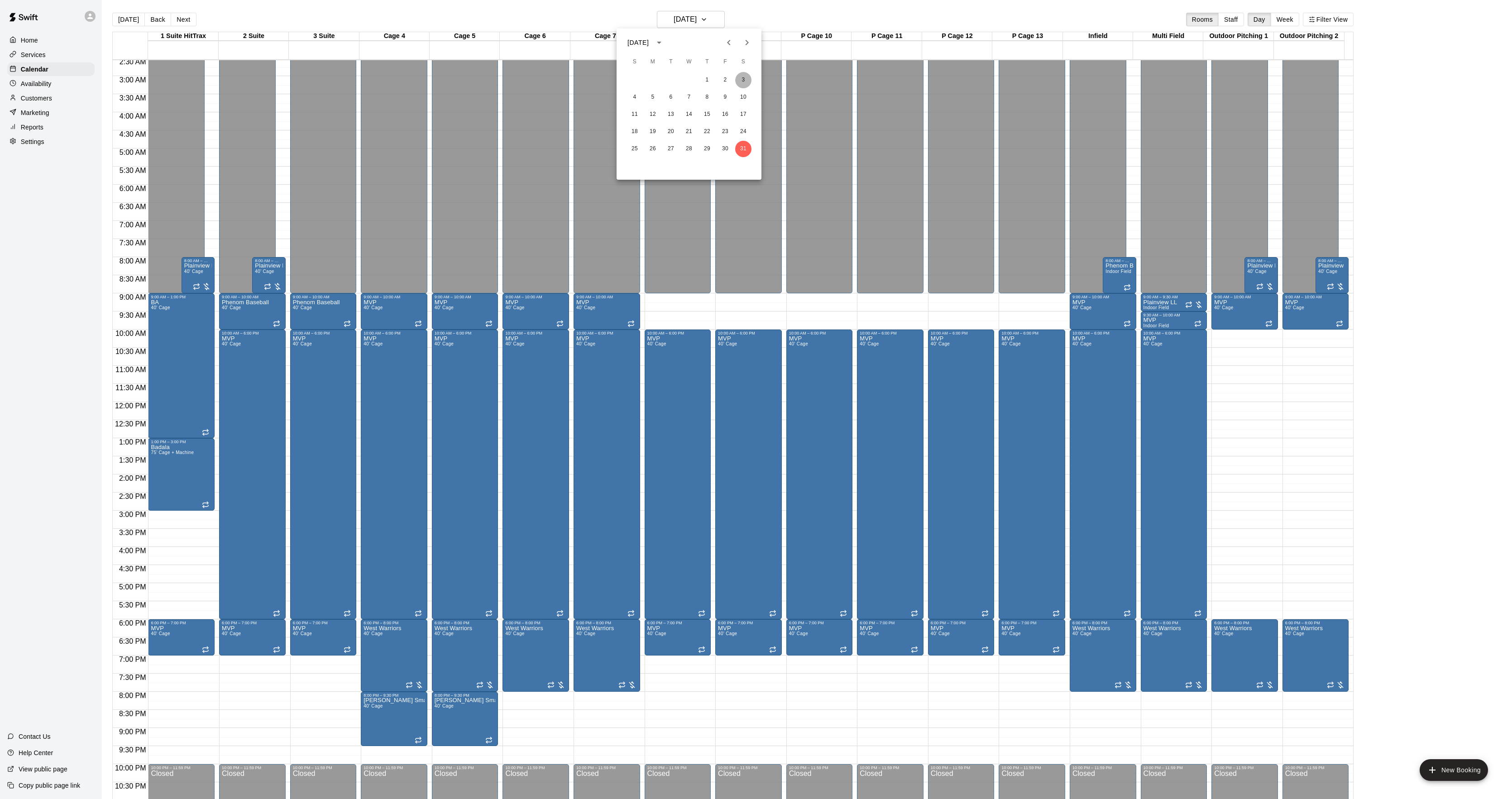
click at [743, 79] on button "3" at bounding box center [743, 80] width 16 height 16
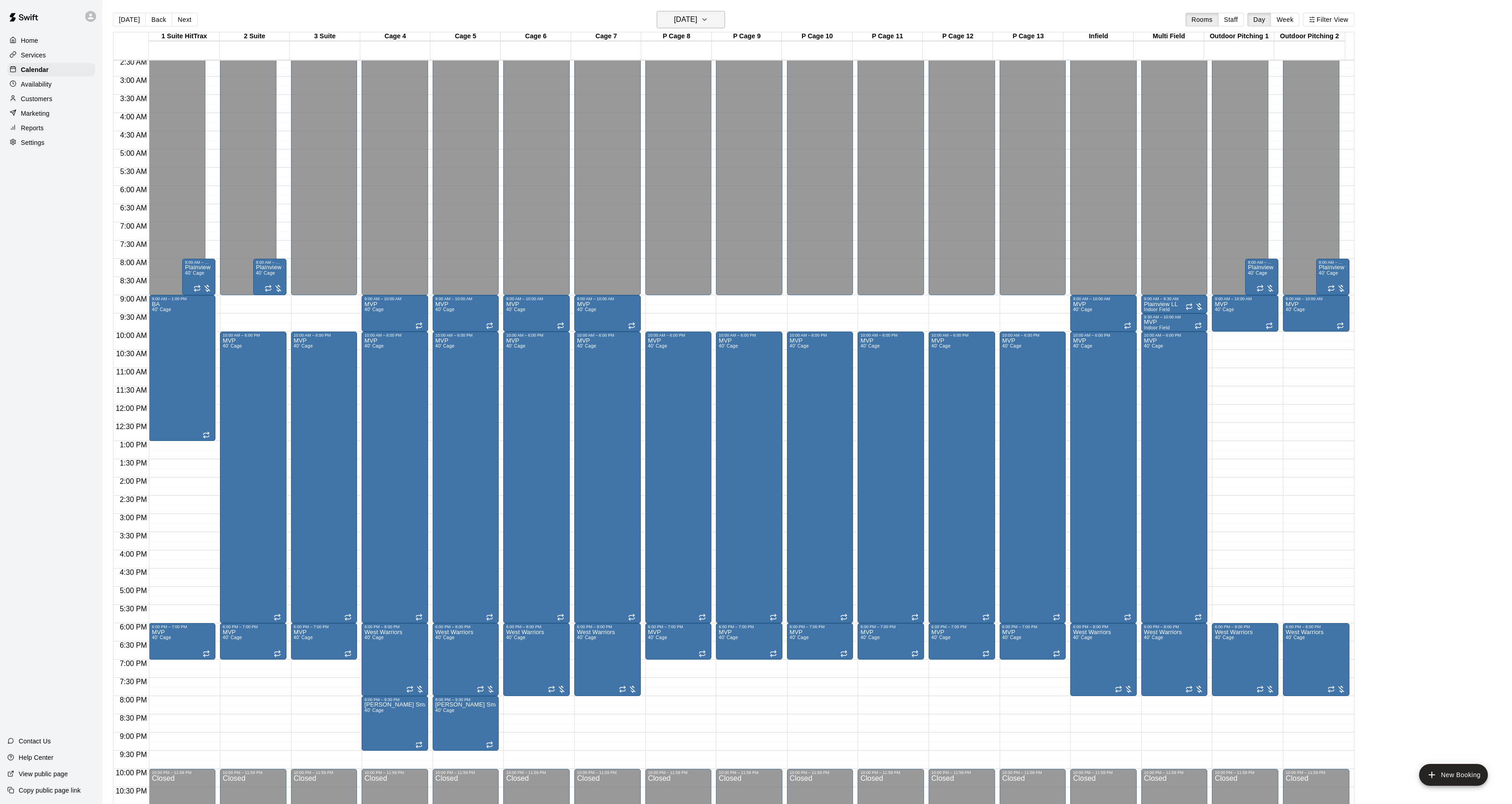
click at [698, 26] on button "Saturday Jan 03" at bounding box center [691, 19] width 69 height 17
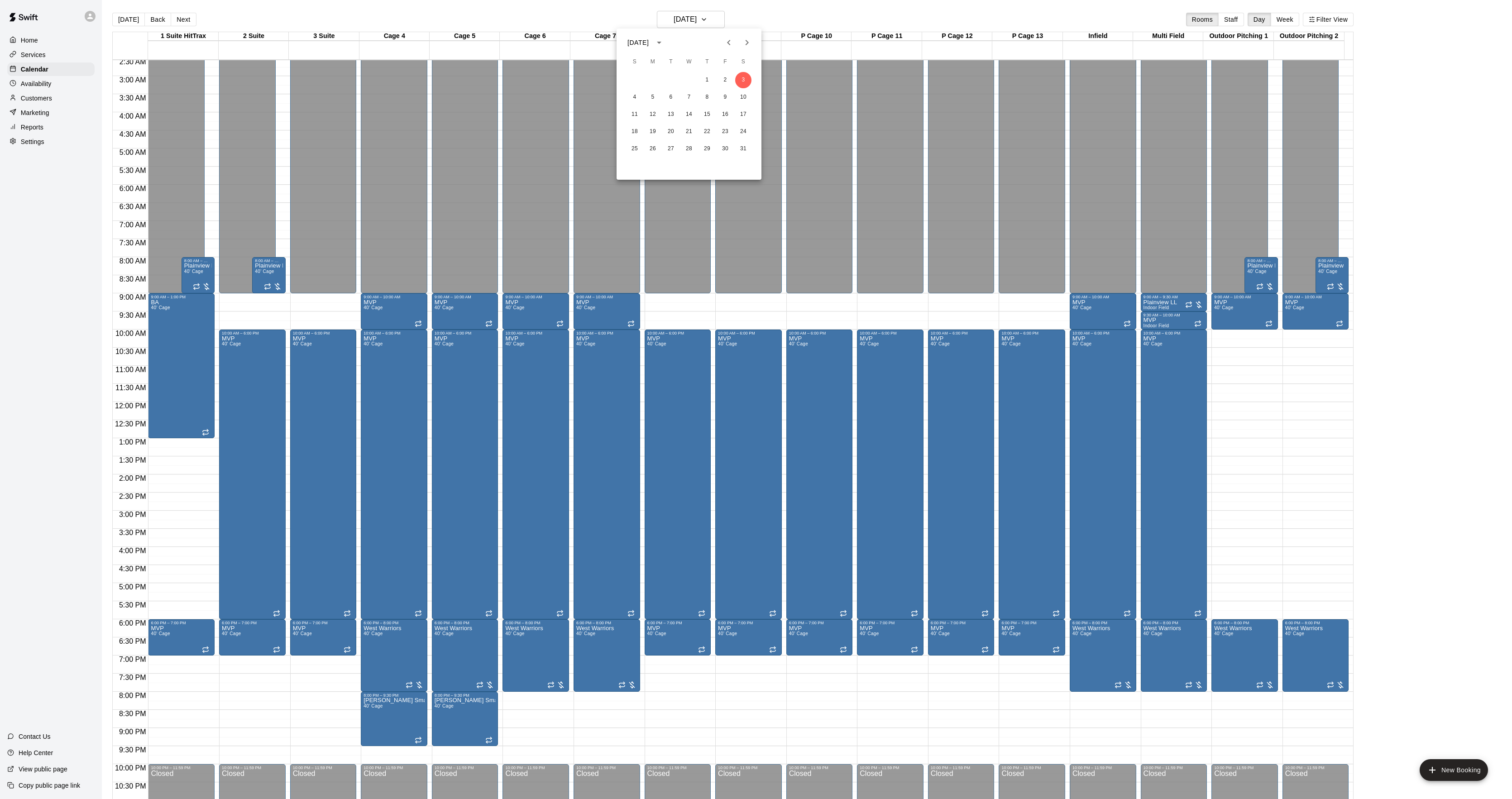
click at [653, 165] on div "1 2 3 4 5 6 7 8 9 10 11 12 13 14 15 16 17 18 19 20 21 22 23 24 25 26 27 28 29 3…" at bounding box center [689, 126] width 145 height 109
click at [392, 719] on div at bounding box center [756, 399] width 1512 height 799
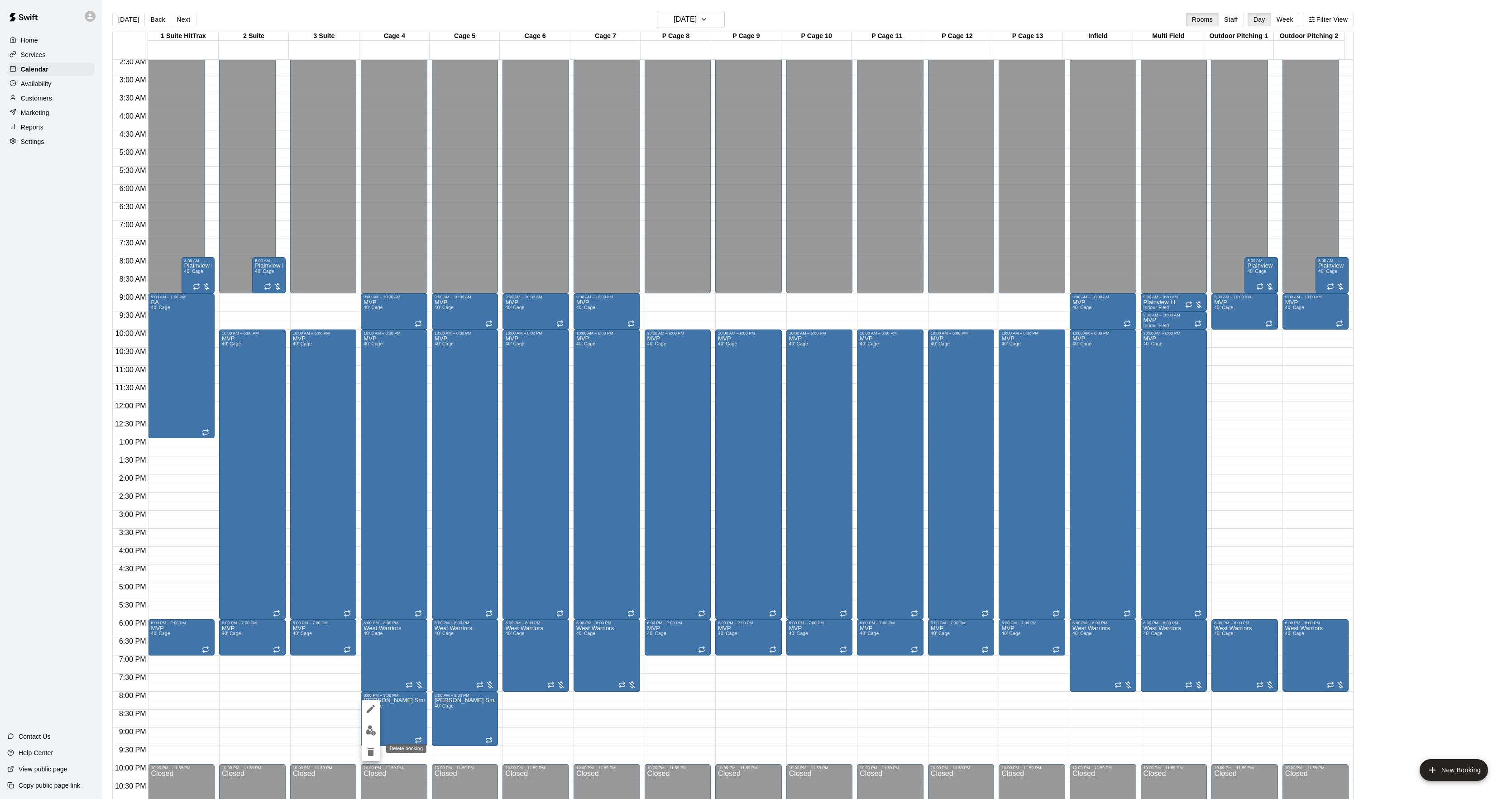
click at [373, 757] on icon "delete" at bounding box center [370, 751] width 11 height 11
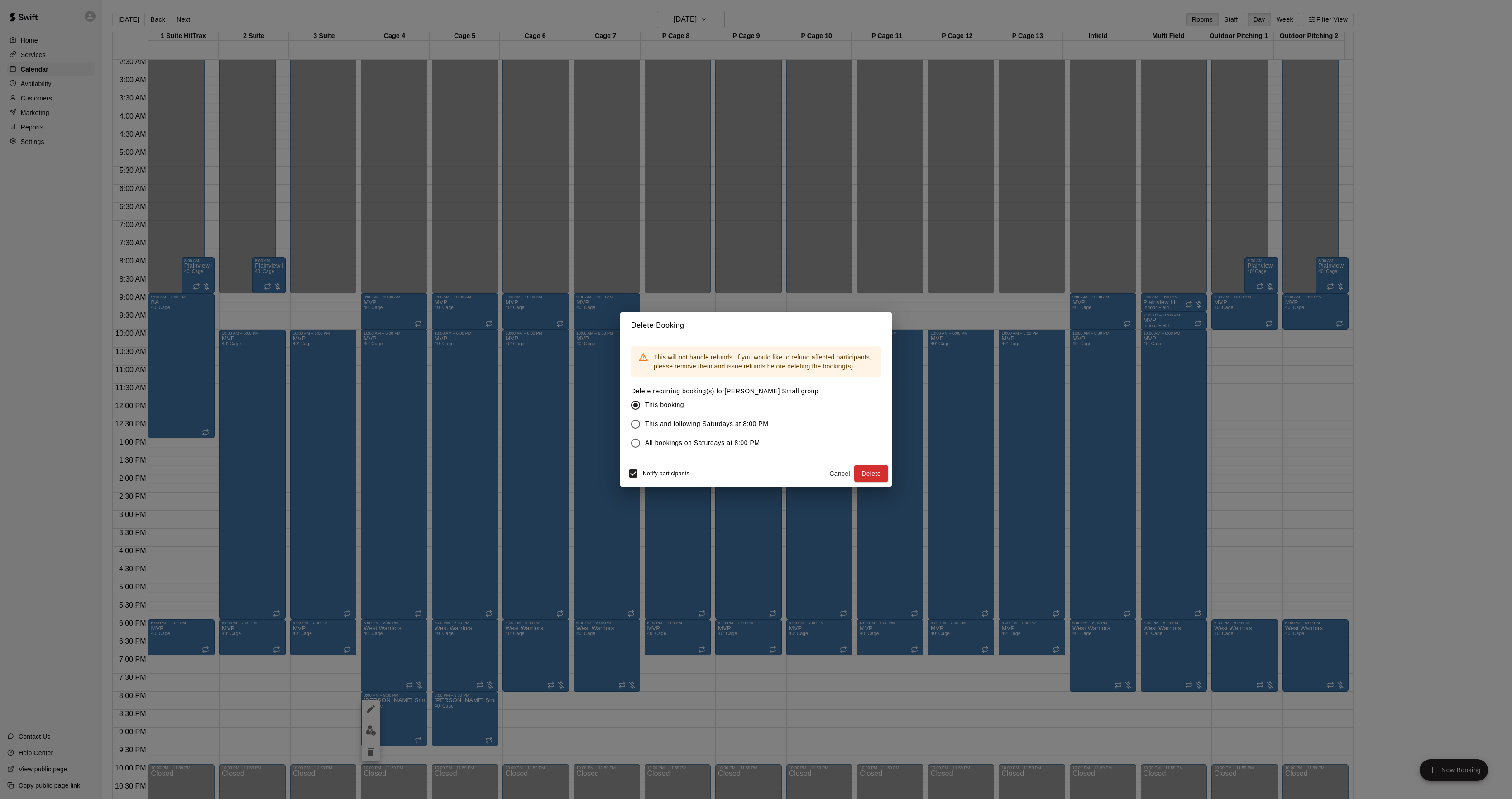
click at [653, 429] on label "This and following Saturdays at 8:00 PM" at bounding box center [719, 423] width 185 height 19
click at [875, 475] on button "Delete" at bounding box center [872, 474] width 34 height 17
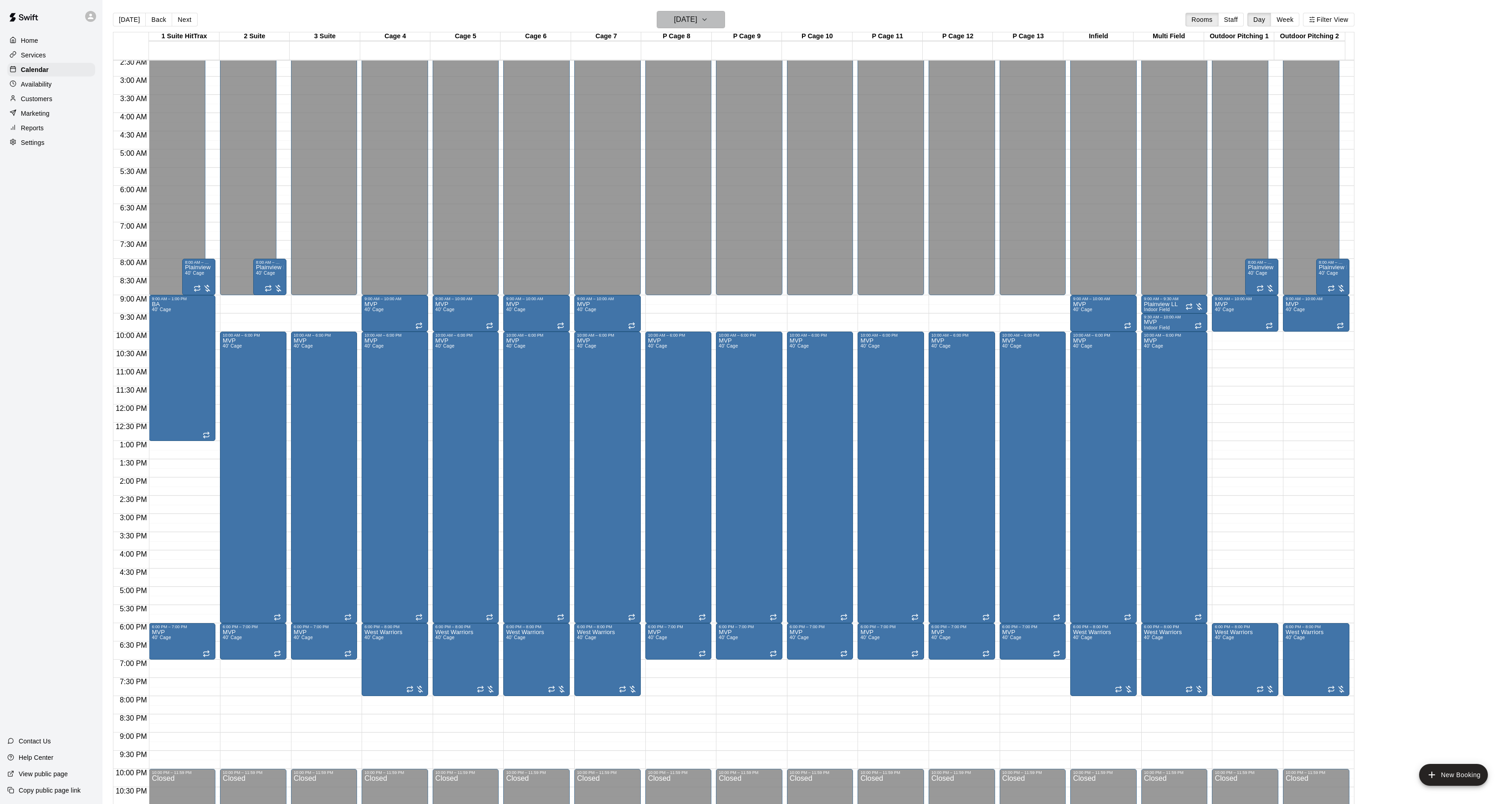
click at [680, 19] on h6 "Saturday Jan 03" at bounding box center [686, 20] width 23 height 13
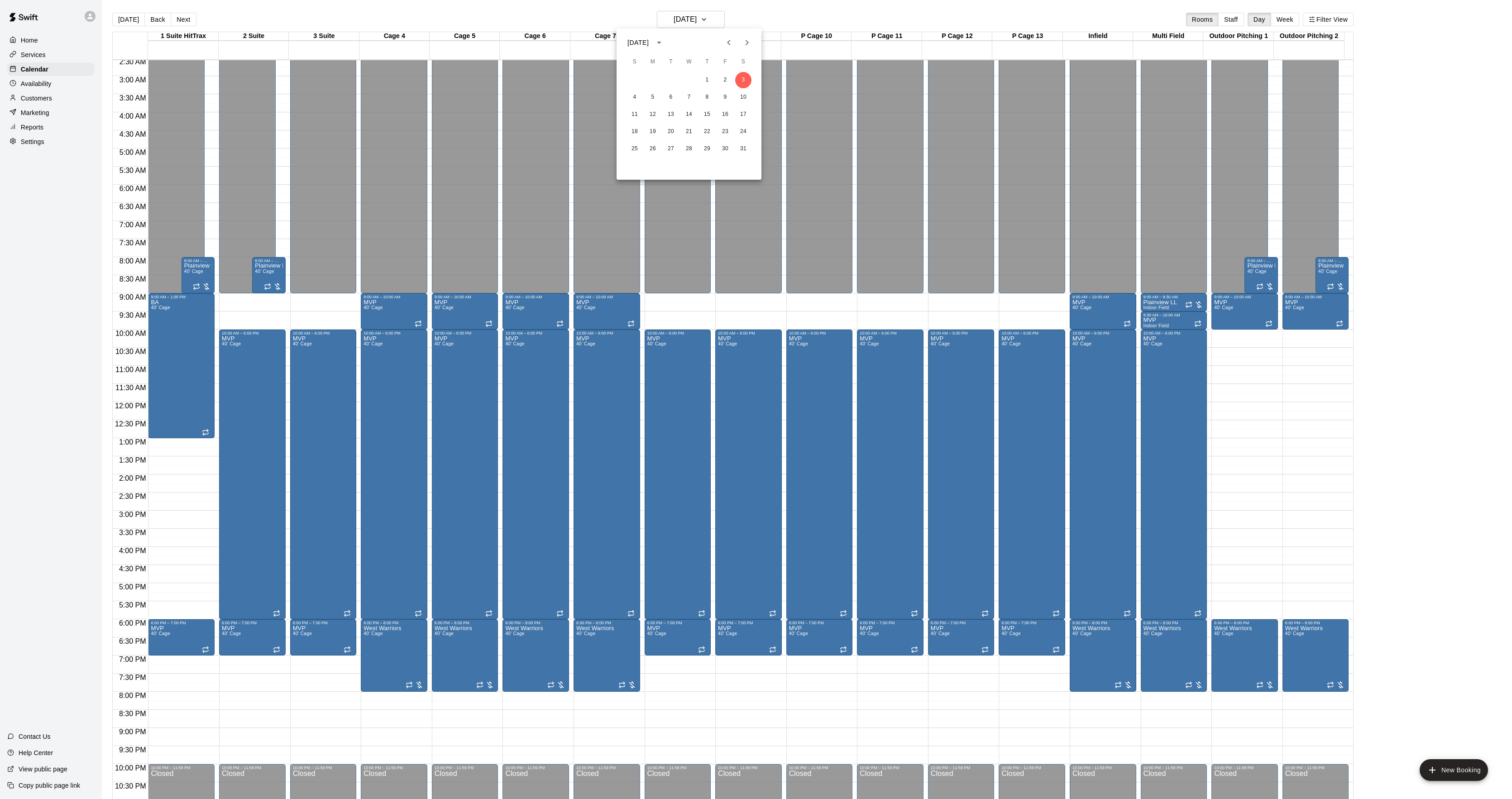
click at [476, 24] on div at bounding box center [756, 399] width 1512 height 799
